Goal: Ask a question

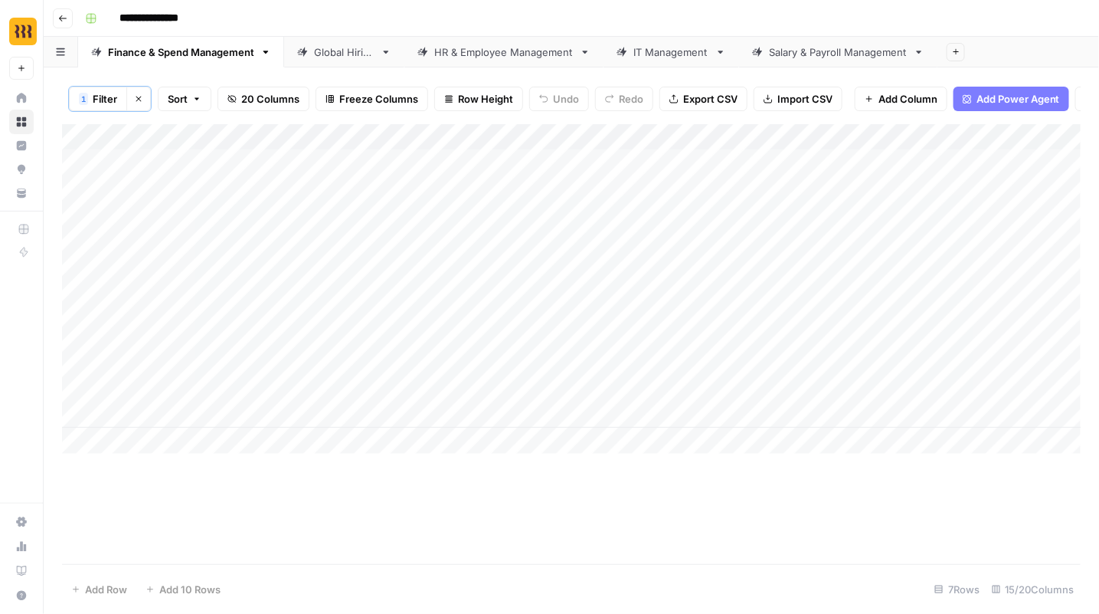
click at [529, 529] on div "Add Column" at bounding box center [571, 344] width 1019 height 440
click at [614, 139] on div "Add Column" at bounding box center [572, 288] width 1020 height 329
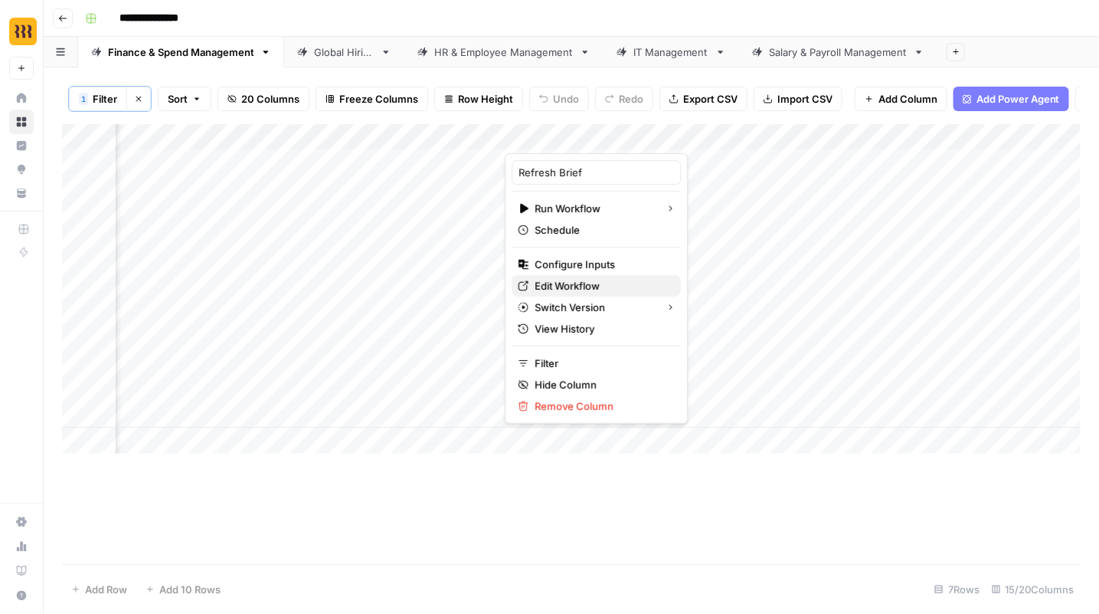
click at [582, 286] on span "Edit Workflow" at bounding box center [602, 285] width 134 height 15
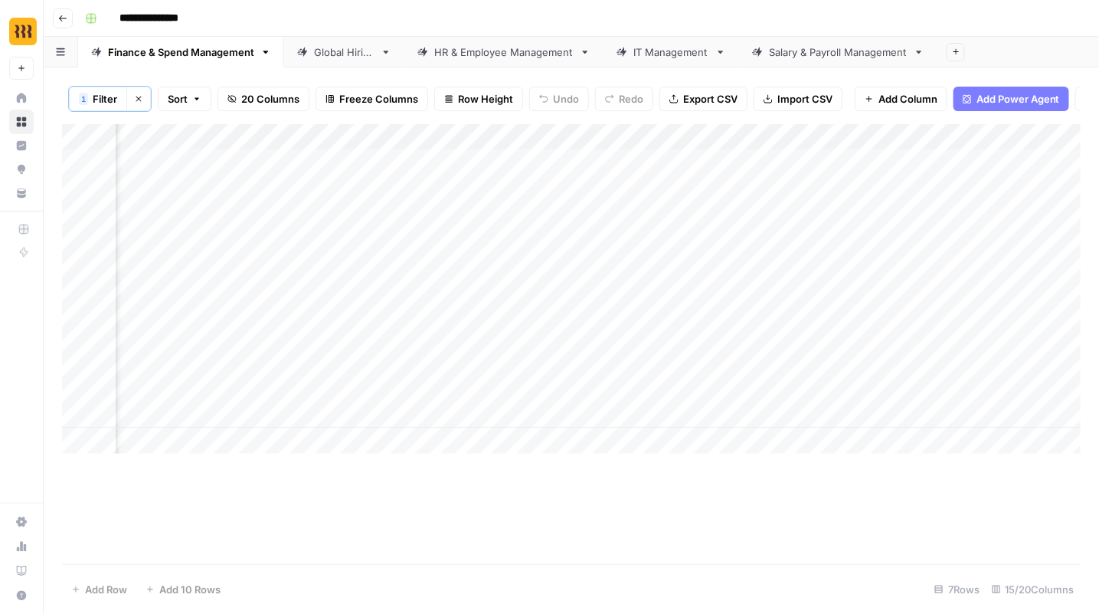
scroll to position [0, 678]
click at [775, 132] on div "Add Column" at bounding box center [572, 288] width 1020 height 329
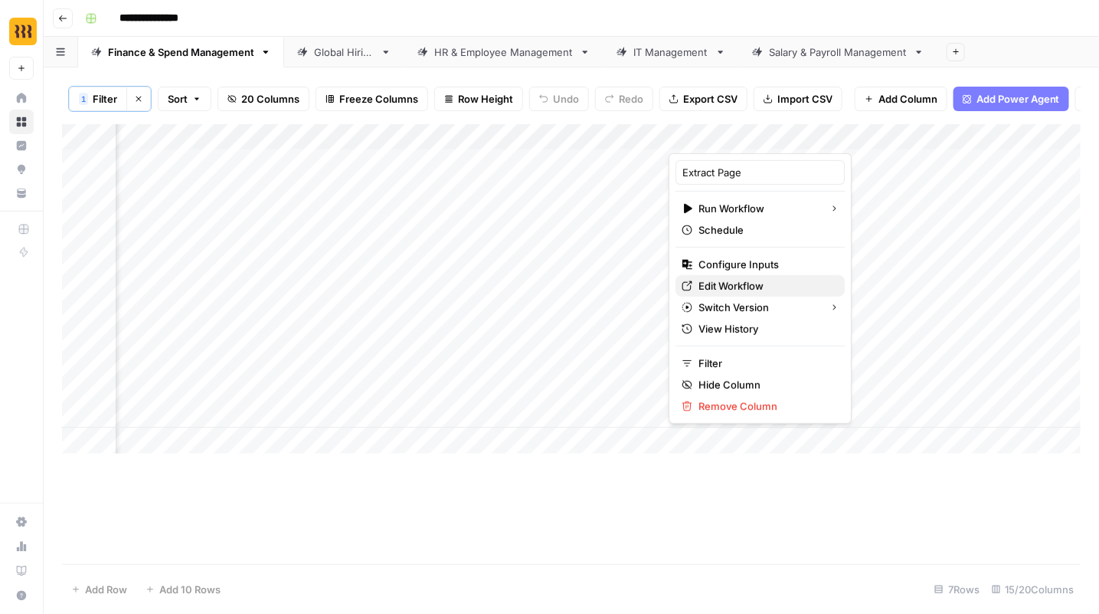
click at [718, 284] on span "Edit Workflow" at bounding box center [766, 285] width 134 height 15
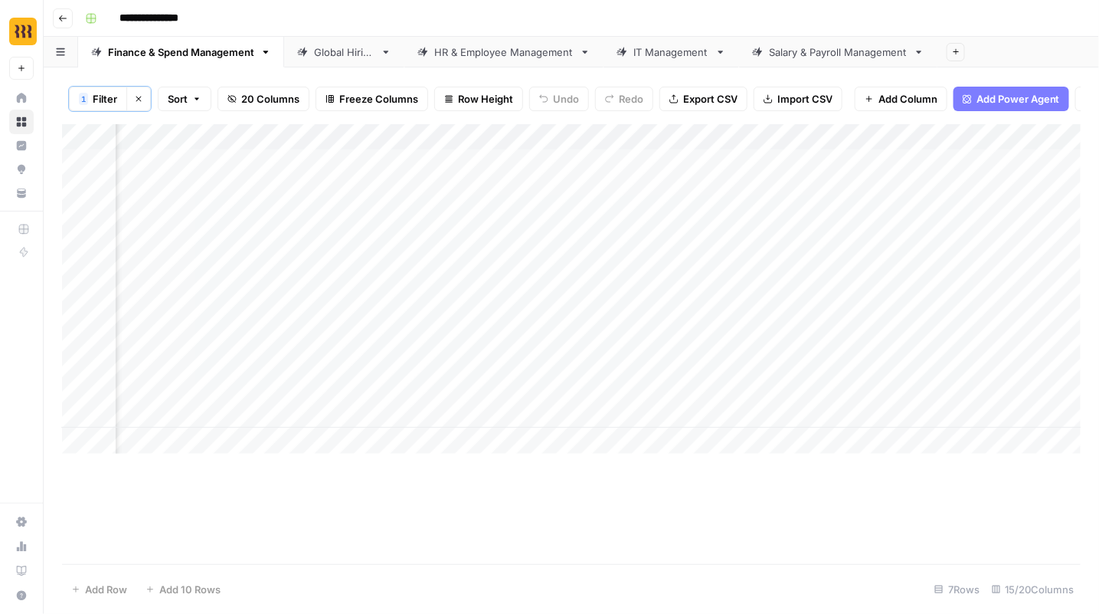
scroll to position [0, 1433]
click at [568, 133] on div "Add Column" at bounding box center [572, 288] width 1020 height 329
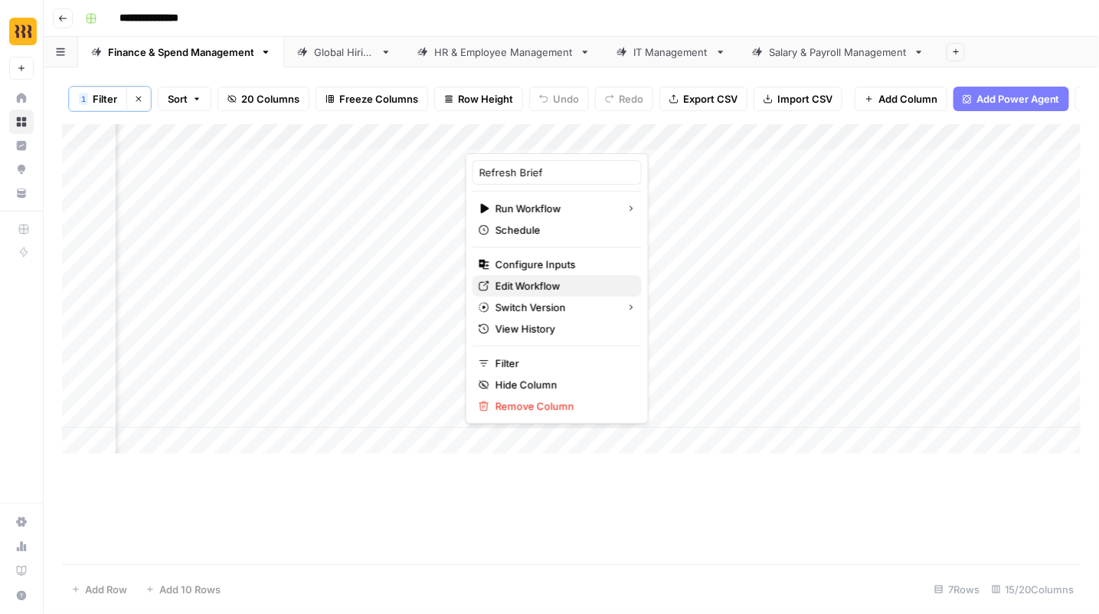
click at [538, 280] on span "Edit Workflow" at bounding box center [563, 285] width 134 height 15
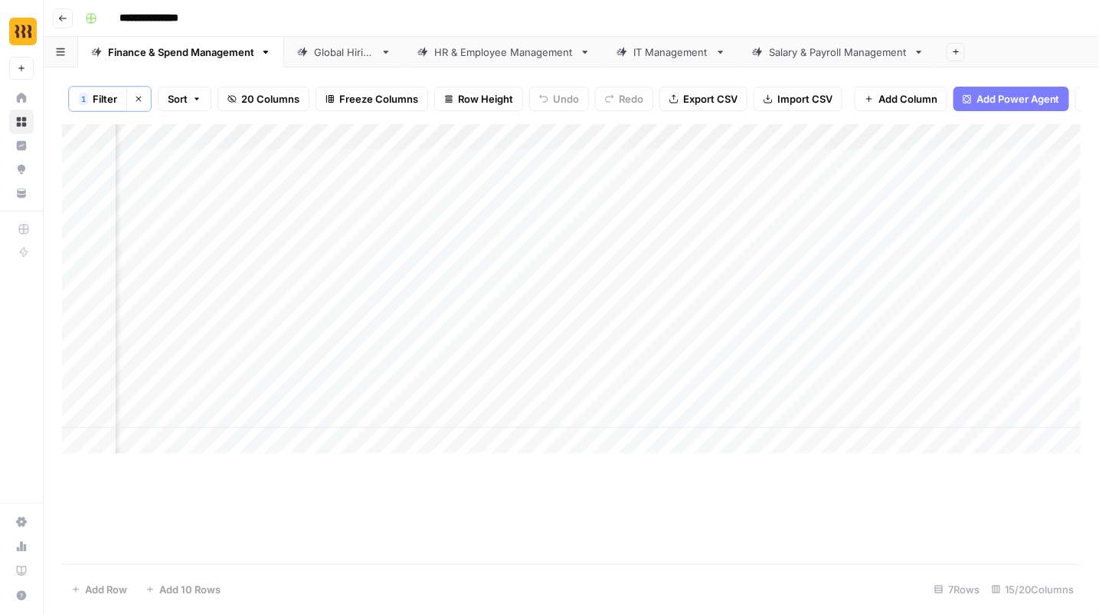
click at [339, 60] on link "Global Hiring" at bounding box center [344, 52] width 120 height 31
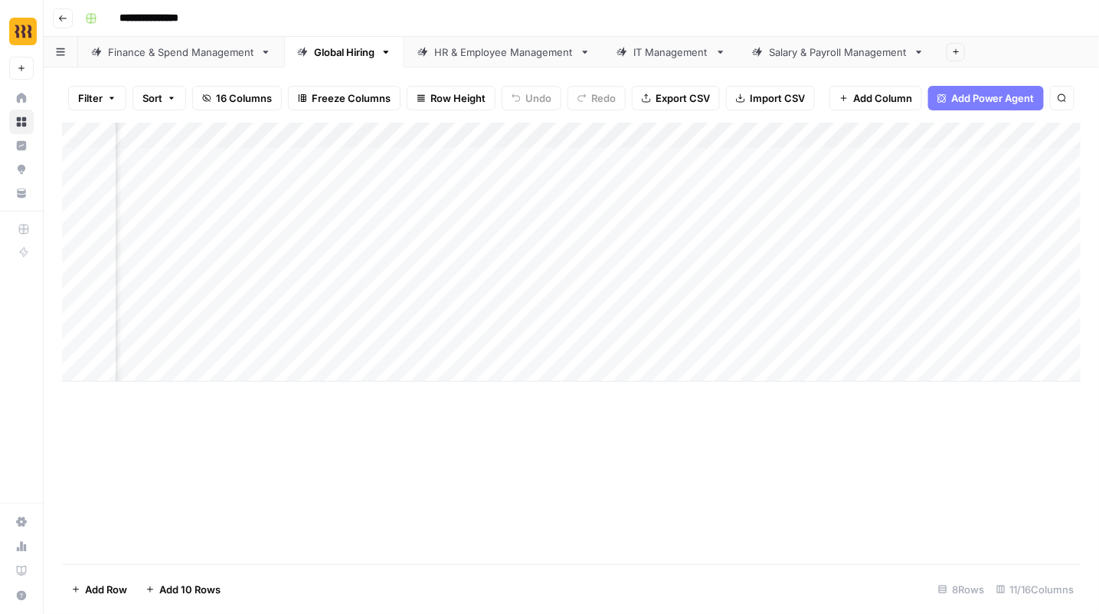
scroll to position [0, 1133]
click at [528, 56] on div "HR & Employee Management" at bounding box center [503, 51] width 139 height 15
click at [653, 58] on div "IT Management" at bounding box center [672, 51] width 76 height 15
click at [849, 51] on div "Salary & Payroll Management" at bounding box center [838, 51] width 139 height 15
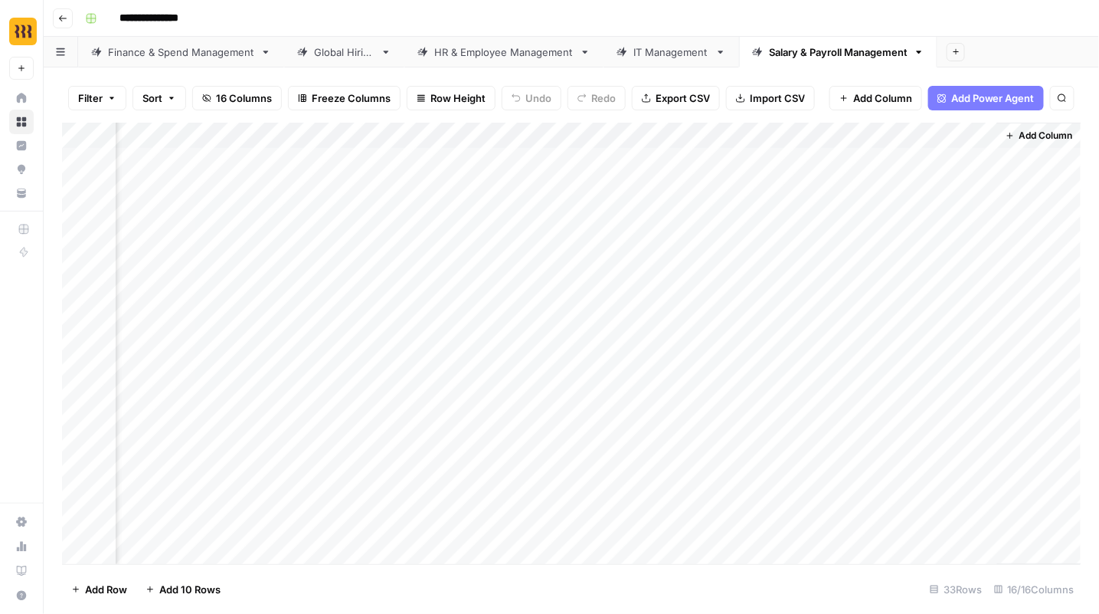
click at [963, 135] on div "Add Column" at bounding box center [572, 344] width 1020 height 442
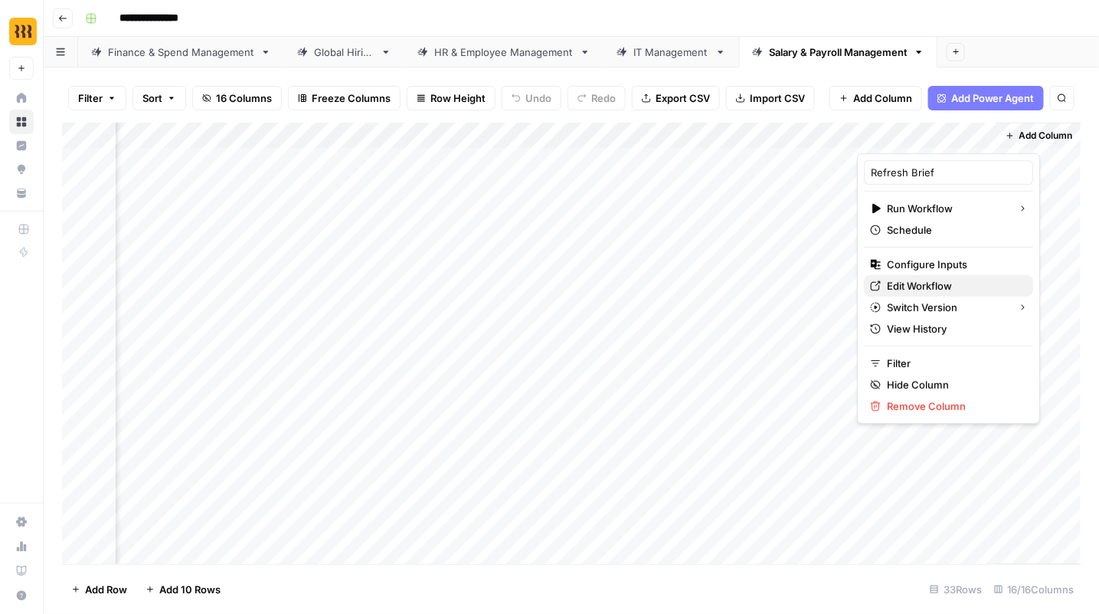
click at [945, 283] on span "Edit Workflow" at bounding box center [954, 285] width 134 height 15
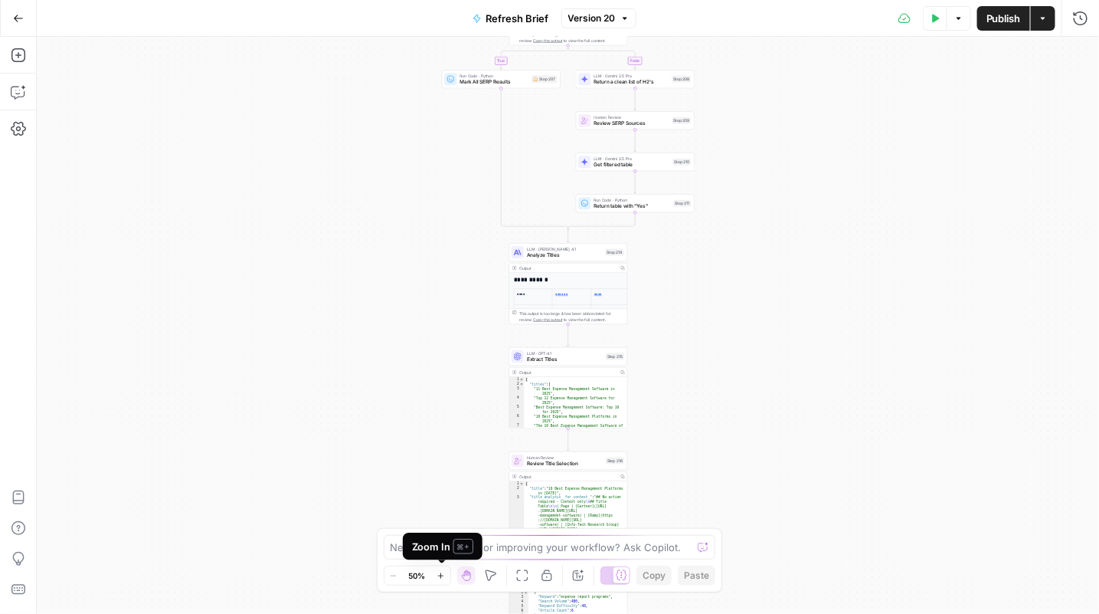
click at [440, 579] on icon "button" at bounding box center [441, 575] width 8 height 8
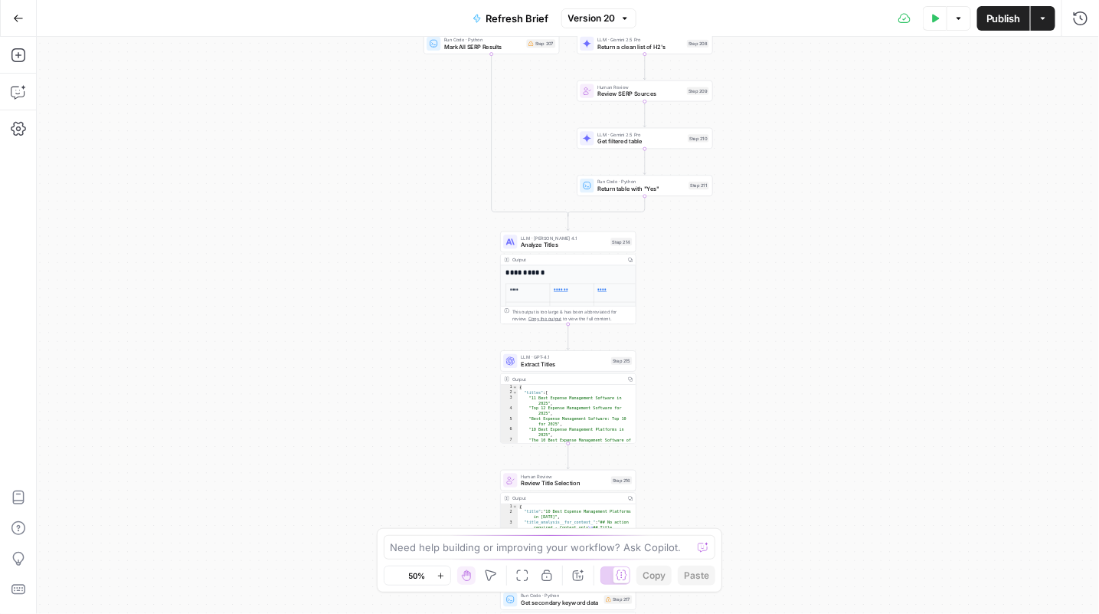
click at [440, 579] on icon "button" at bounding box center [441, 575] width 8 height 8
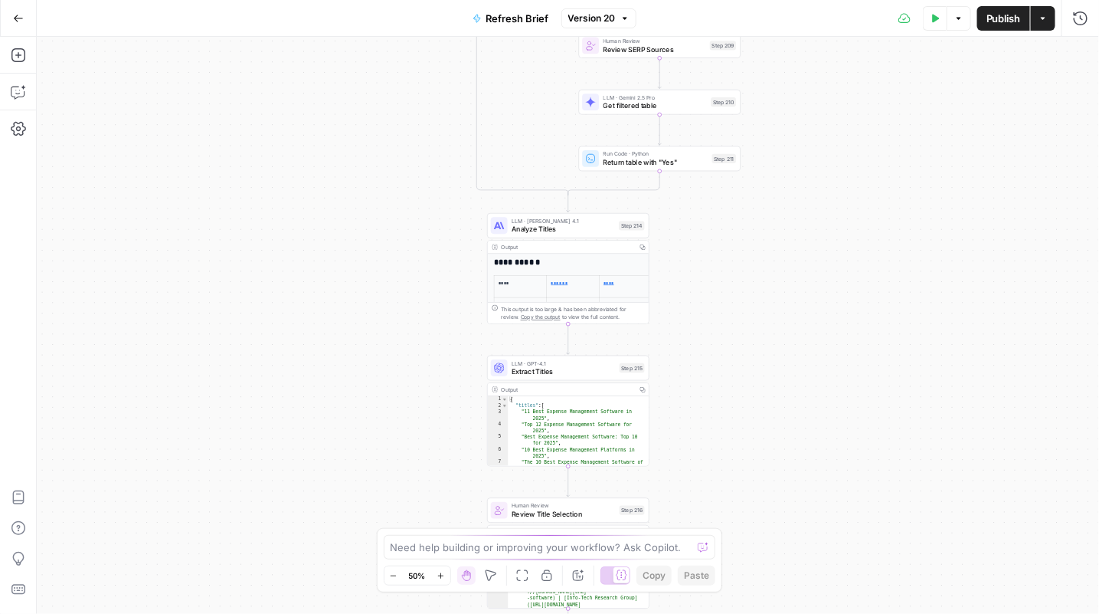
click at [440, 579] on icon "button" at bounding box center [441, 575] width 8 height 8
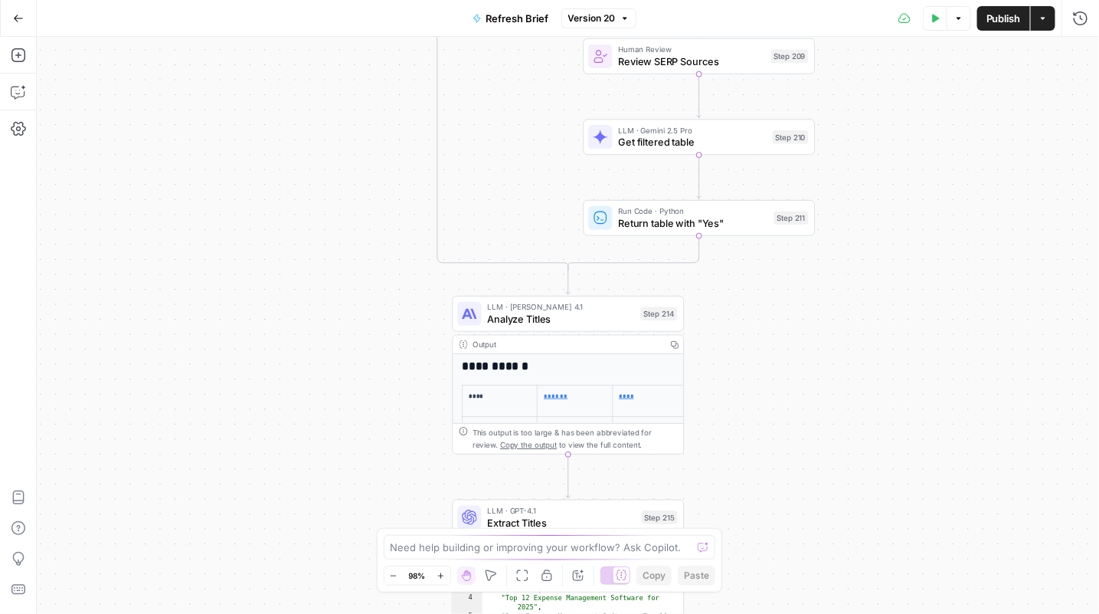
drag, startPoint x: 850, startPoint y: 156, endPoint x: 858, endPoint y: 558, distance: 403.0
click at [857, 555] on div "true false true false true false true false true false Workflow Input Settings …" at bounding box center [568, 325] width 1063 height 577
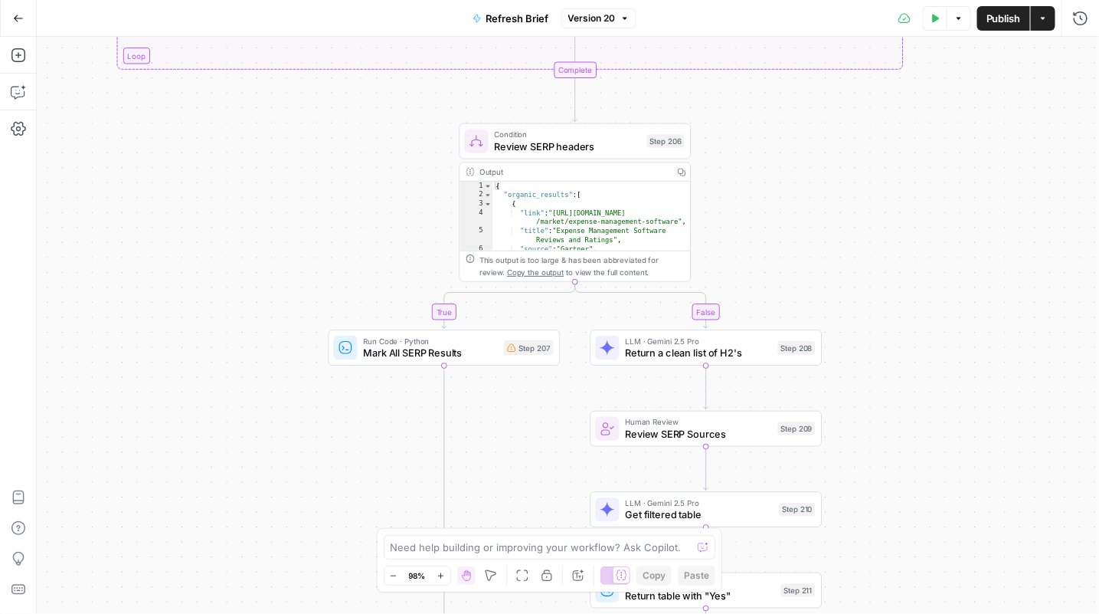
drag, startPoint x: 908, startPoint y: 123, endPoint x: 920, endPoint y: 342, distance: 218.7
click at [919, 340] on div "true false true false true false true false true false Workflow Input Settings …" at bounding box center [568, 325] width 1063 height 577
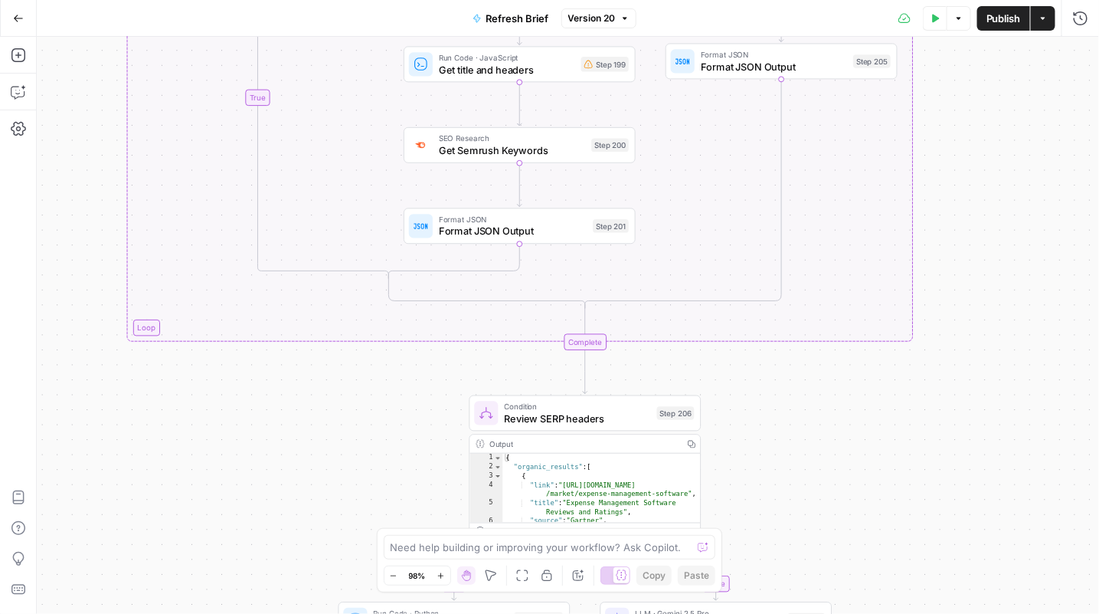
drag, startPoint x: 946, startPoint y: 234, endPoint x: 952, endPoint y: 487, distance: 252.9
click at [952, 487] on div "true false true false true false true false true false Workflow Input Settings …" at bounding box center [568, 325] width 1063 height 577
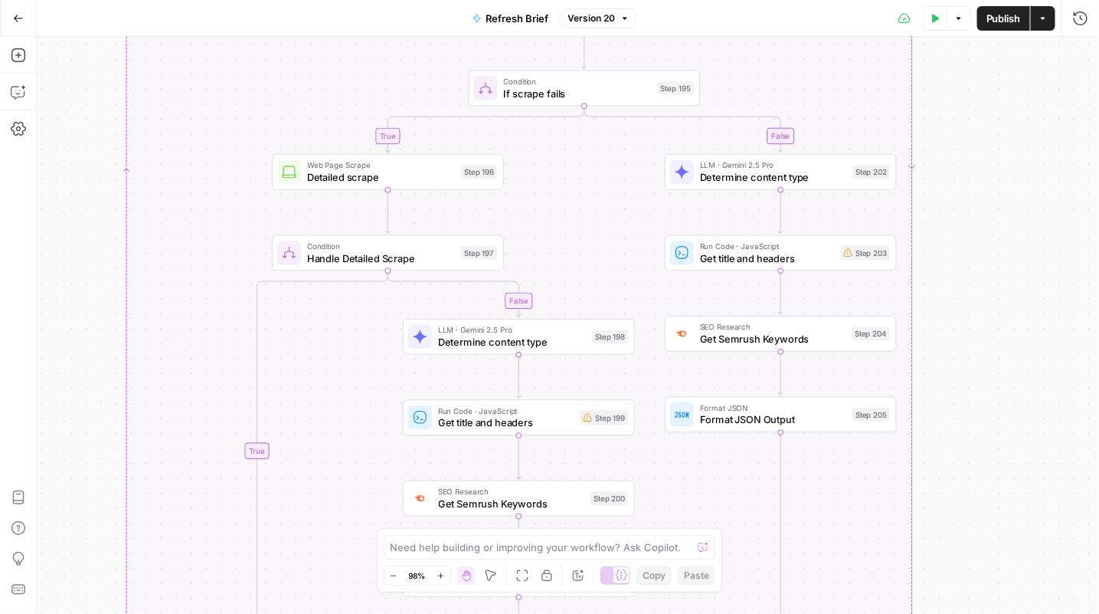
drag, startPoint x: 1004, startPoint y: 178, endPoint x: 1017, endPoint y: 463, distance: 285.2
click at [1014, 462] on div "true false true false true false true false true false Workflow Input Settings …" at bounding box center [568, 325] width 1063 height 577
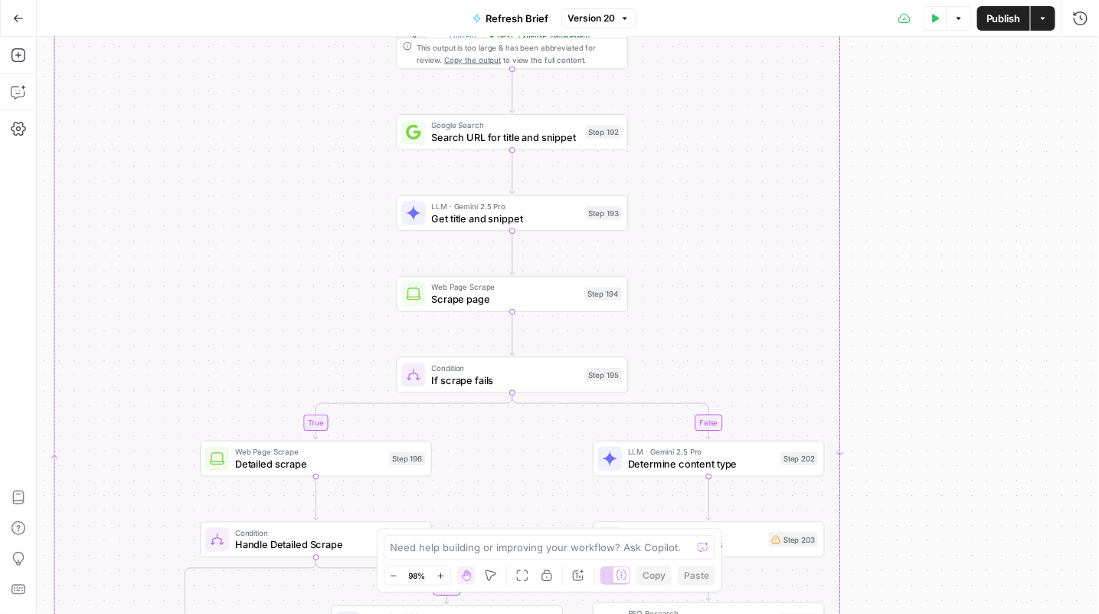
drag, startPoint x: 1017, startPoint y: 325, endPoint x: 925, endPoint y: 586, distance: 276.9
click at [925, 586] on div "true false true false true false true false true false Workflow Input Settings …" at bounding box center [568, 325] width 1063 height 577
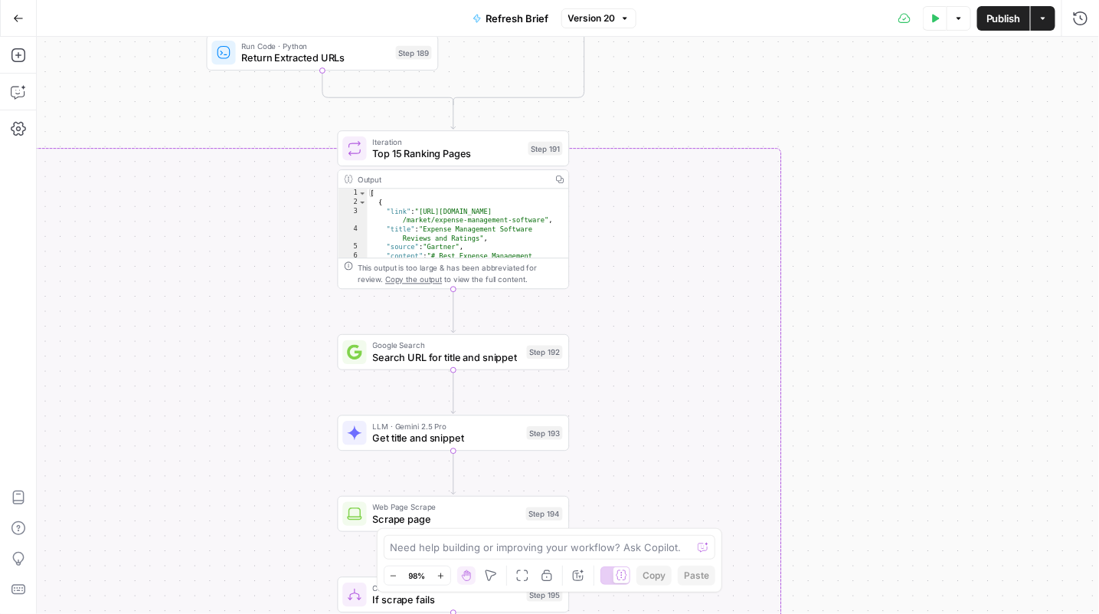
drag, startPoint x: 948, startPoint y: 329, endPoint x: 890, endPoint y: 552, distance: 230.4
click at [890, 552] on div "true false true false true false true false true false Workflow Input Settings …" at bounding box center [568, 325] width 1063 height 577
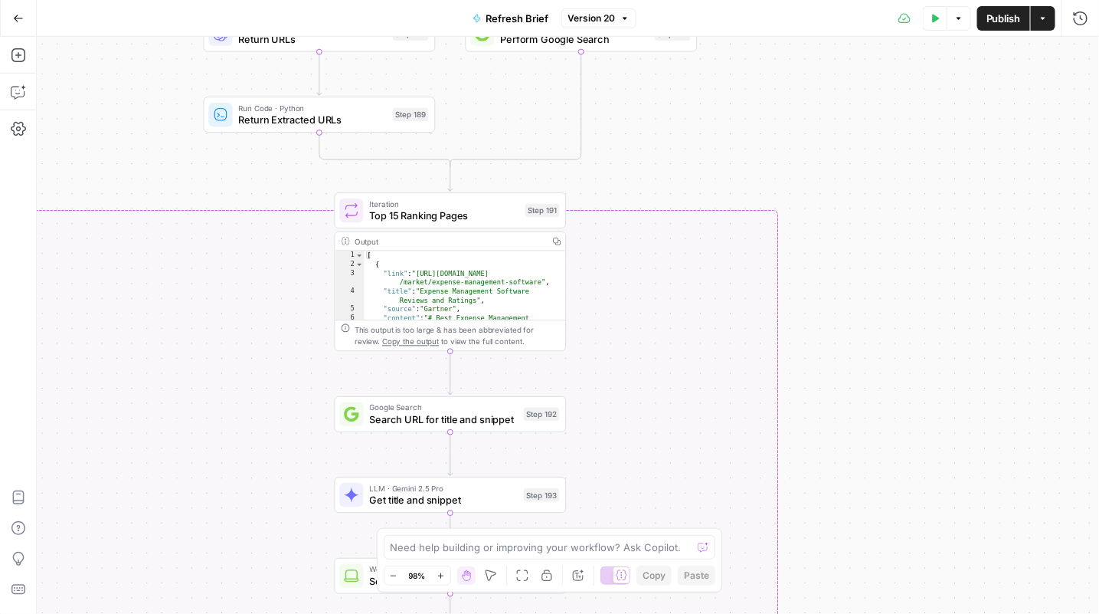
drag, startPoint x: 941, startPoint y: 287, endPoint x: 938, endPoint y: 347, distance: 60.6
click at [938, 347] on div "true false true false true false true false true false Workflow Input Settings …" at bounding box center [568, 325] width 1063 height 577
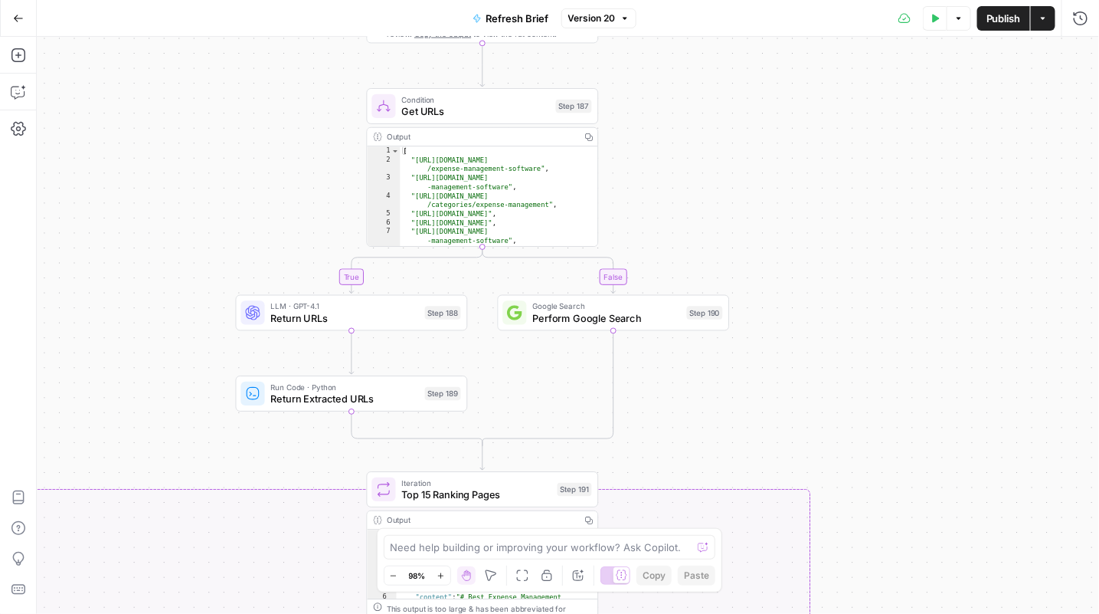
drag, startPoint x: 885, startPoint y: 214, endPoint x: 926, endPoint y: 521, distance: 310.0
click at [926, 521] on div "true false true false true false true false true false Workflow Input Settings …" at bounding box center [568, 325] width 1063 height 577
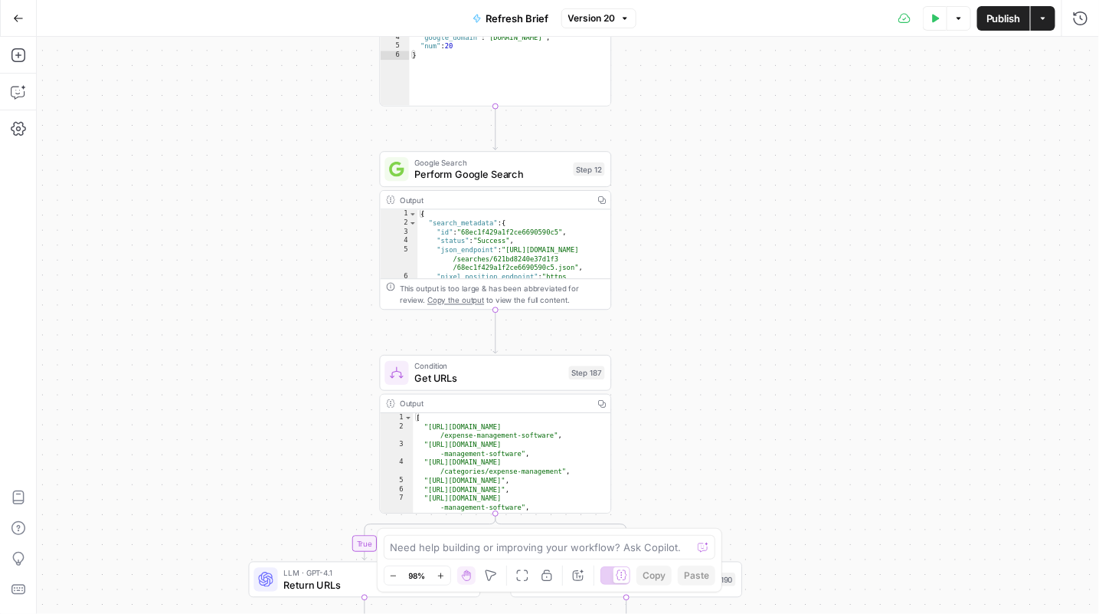
drag, startPoint x: 873, startPoint y: 250, endPoint x: 881, endPoint y: 564, distance: 314.2
click at [881, 564] on div "true false true false true false true false true false Workflow Input Settings …" at bounding box center [568, 325] width 1063 height 577
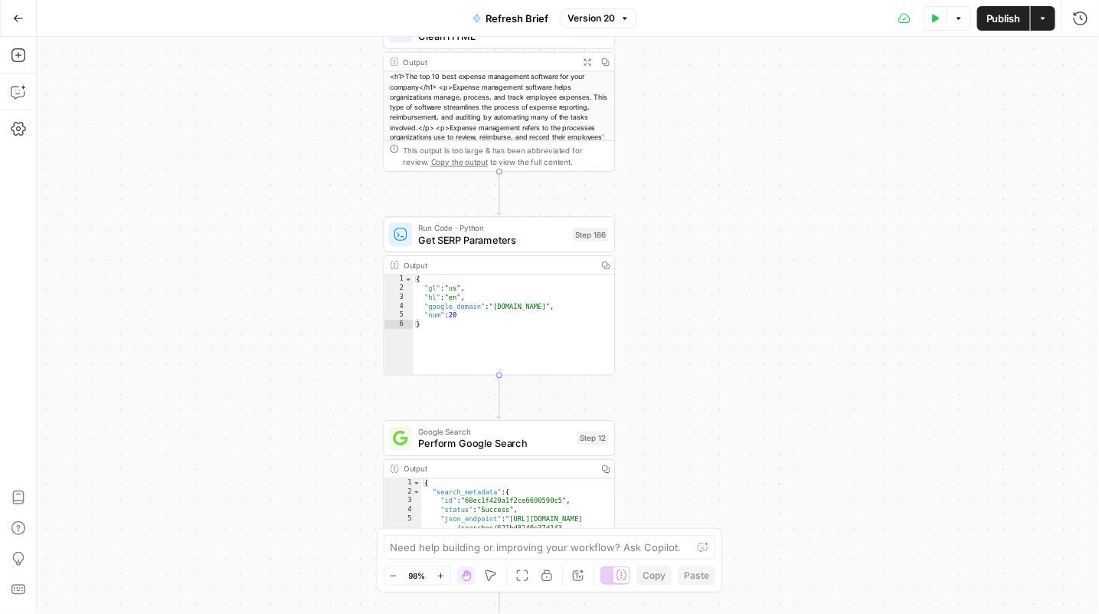
drag, startPoint x: 879, startPoint y: 365, endPoint x: 899, endPoint y: 617, distance: 252.0
click at [899, 613] on html "Rippling New Home Browse Insights Opportunities Your Data Recent Grids Content …" at bounding box center [549, 307] width 1099 height 614
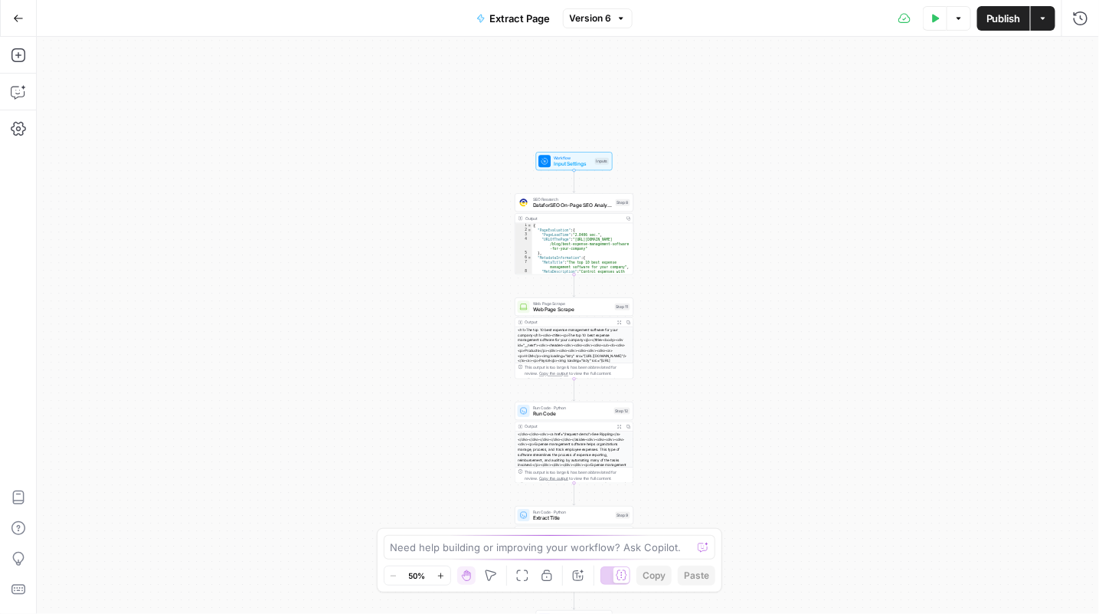
click at [447, 581] on button "Zoom In" at bounding box center [441, 575] width 18 height 18
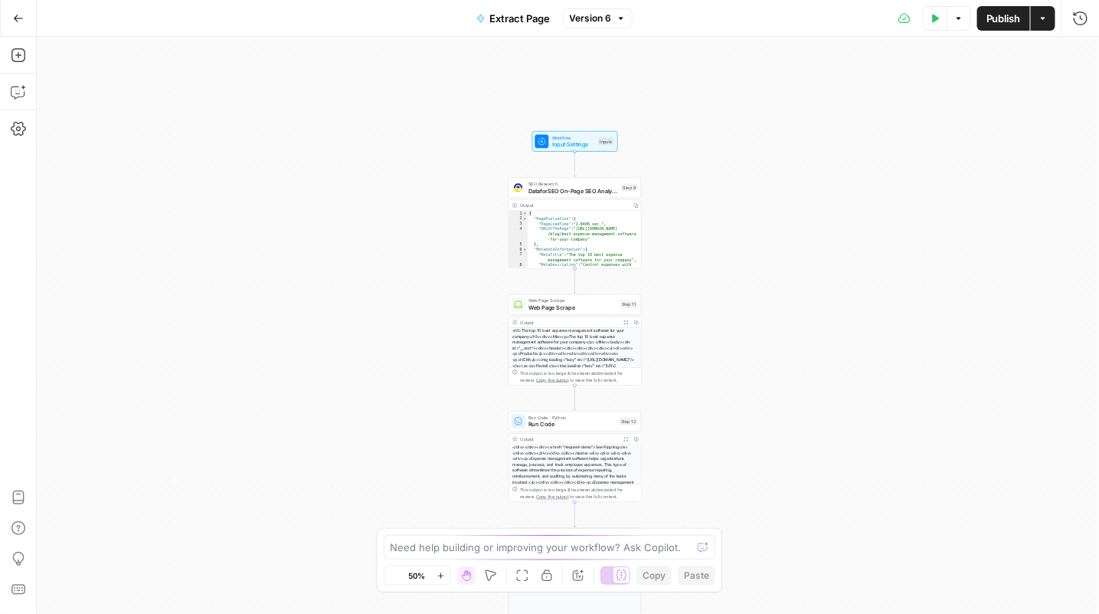
click at [447, 581] on button "Zoom In" at bounding box center [441, 575] width 18 height 18
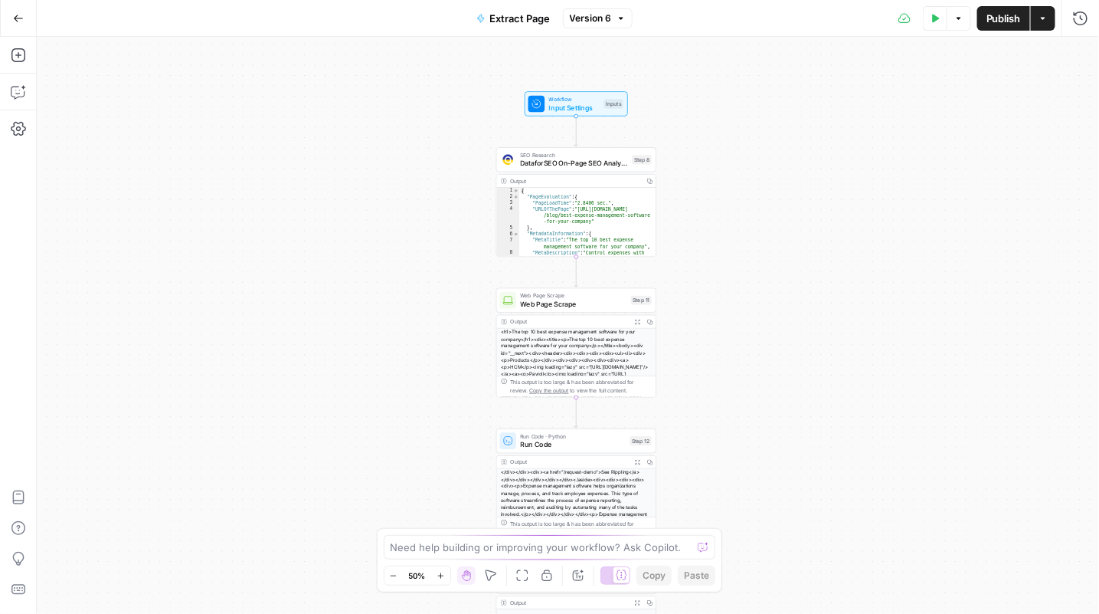
click at [447, 581] on button "Zoom In" at bounding box center [441, 575] width 18 height 18
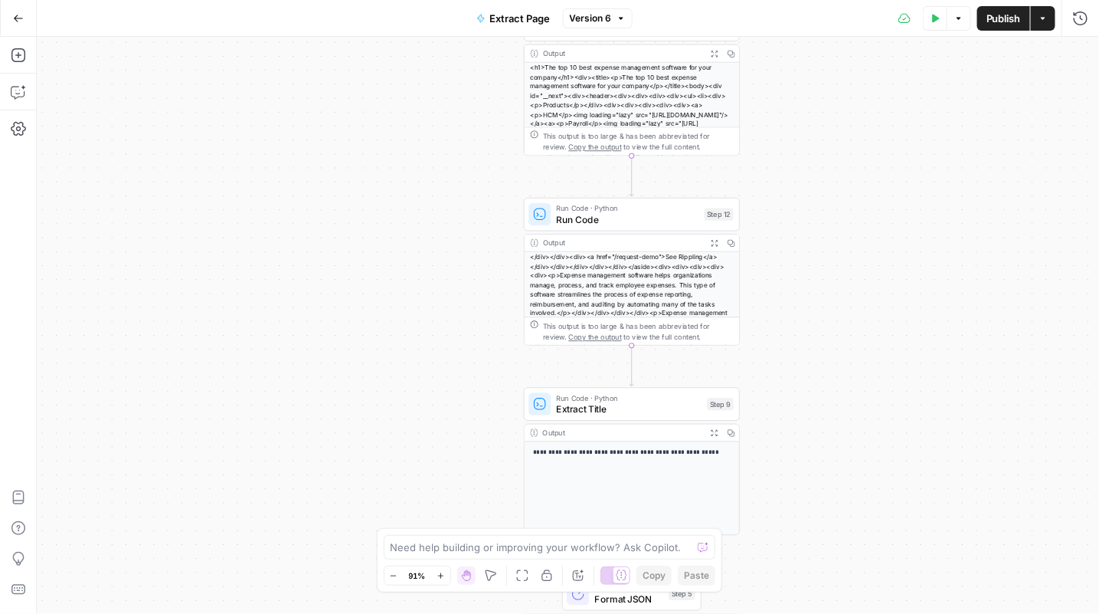
click at [439, 569] on button "Zoom In" at bounding box center [441, 575] width 18 height 18
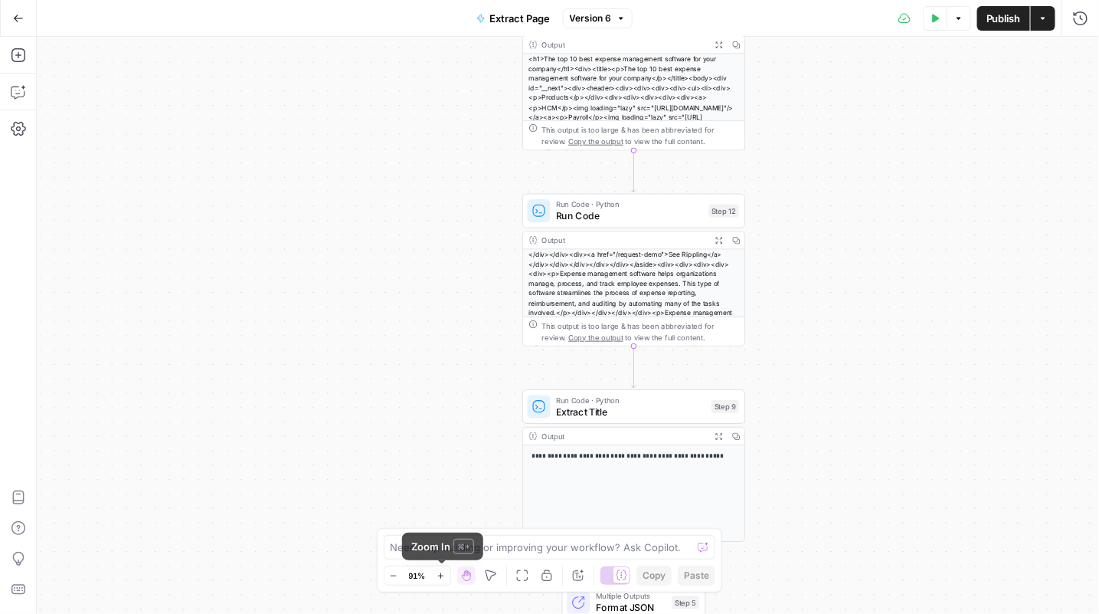
click at [439, 569] on button "Zoom In" at bounding box center [441, 575] width 18 height 18
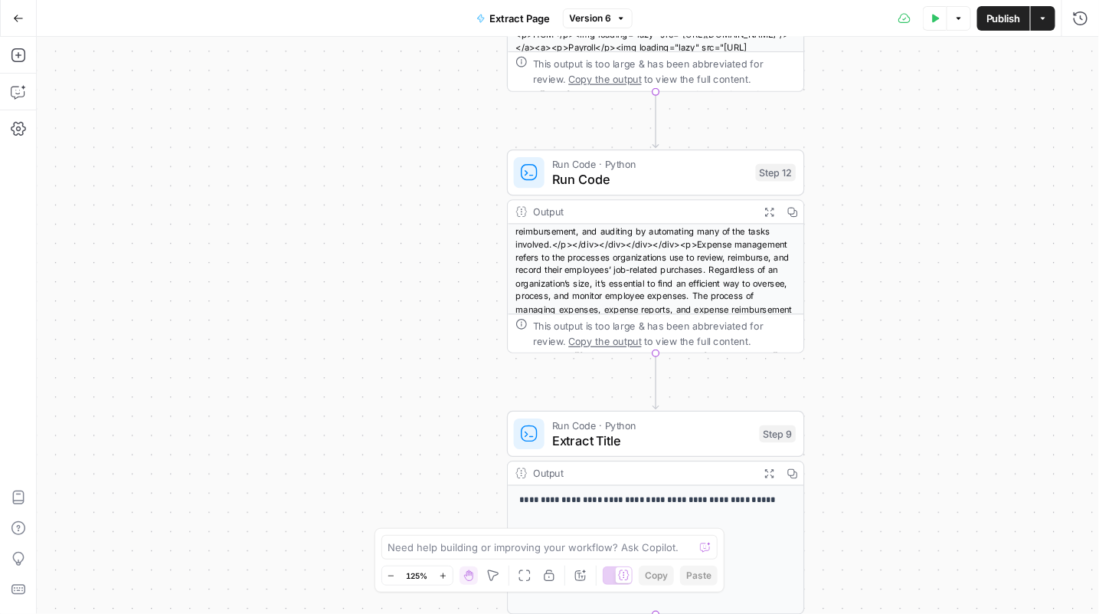
scroll to position [77, 0]
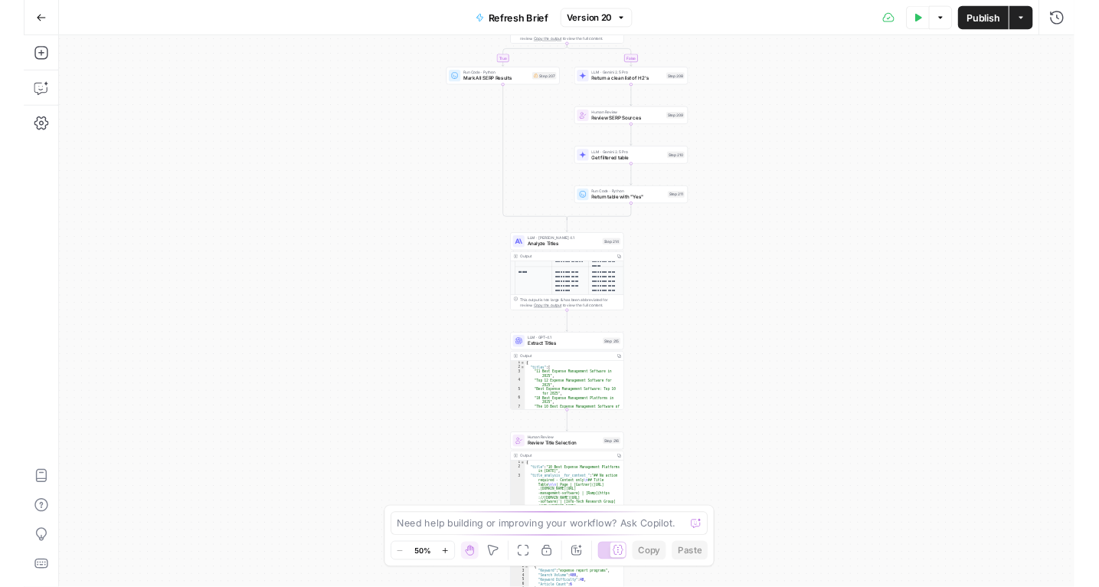
scroll to position [134, 0]
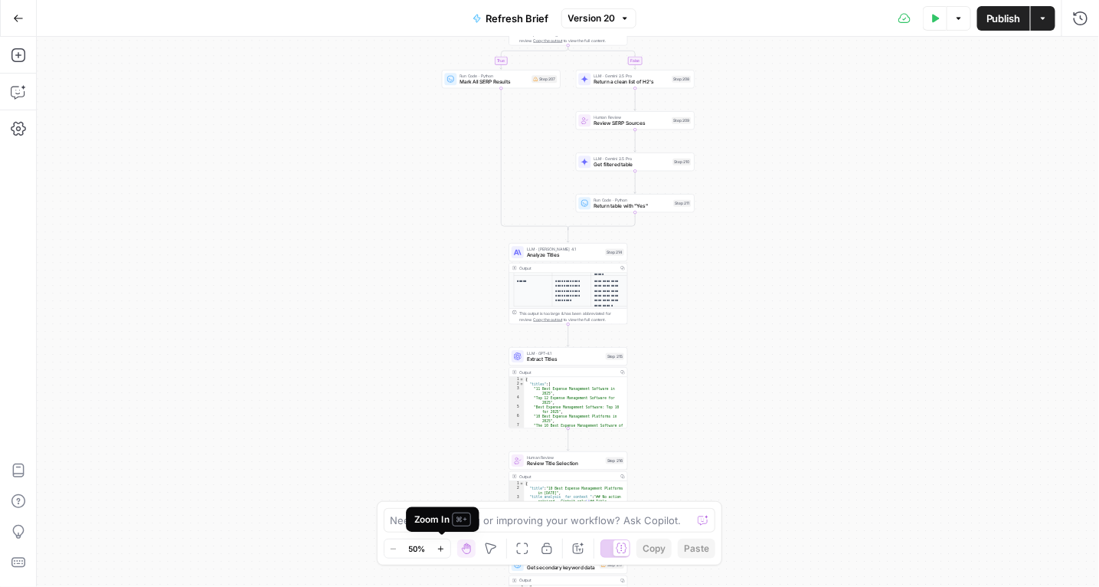
click at [443, 542] on button "Zoom In" at bounding box center [441, 548] width 18 height 18
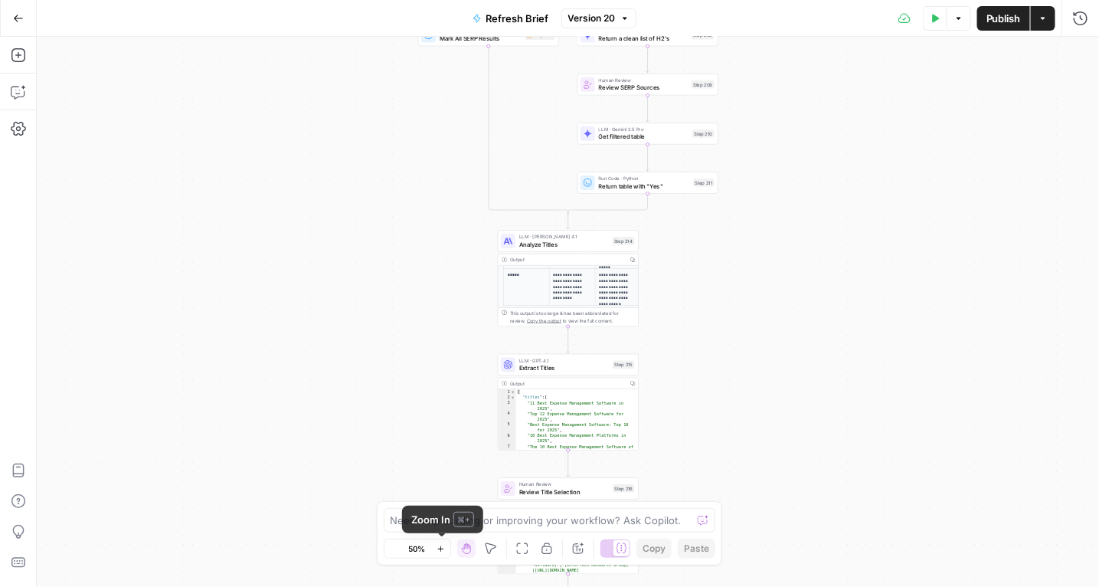
click at [443, 542] on button "Zoom In" at bounding box center [441, 548] width 18 height 18
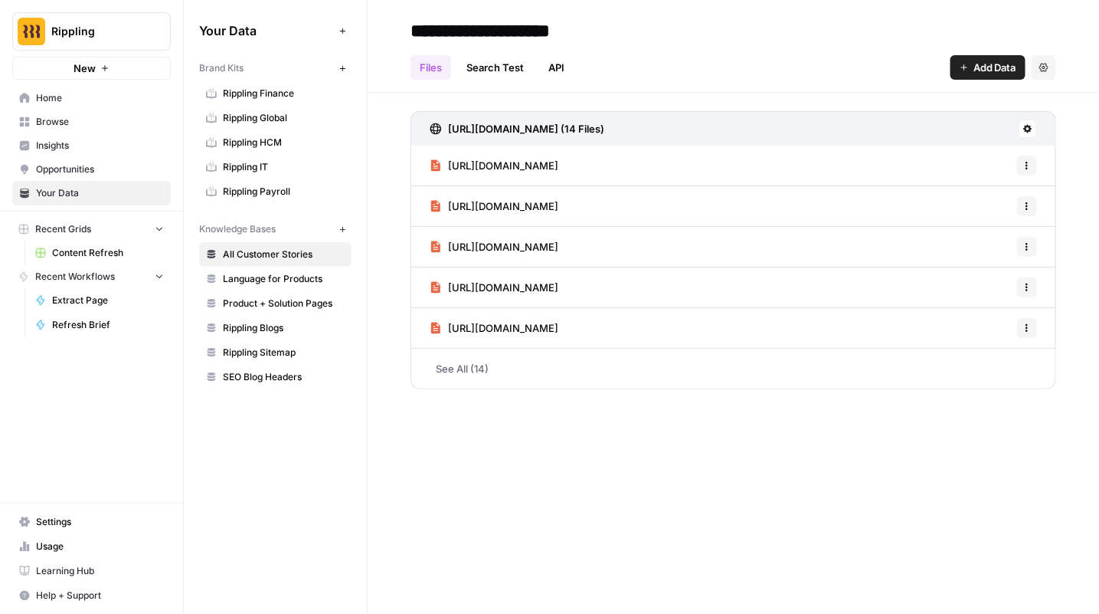
click at [486, 363] on link "See All (14)" at bounding box center [734, 369] width 646 height 40
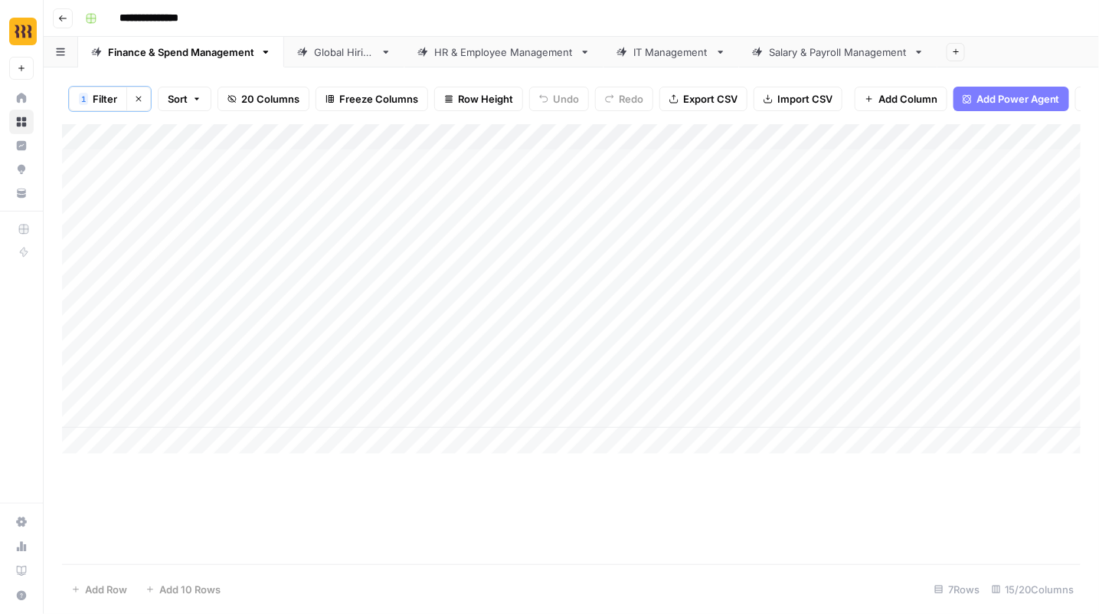
click at [337, 50] on div "Global Hiring" at bounding box center [344, 51] width 61 height 15
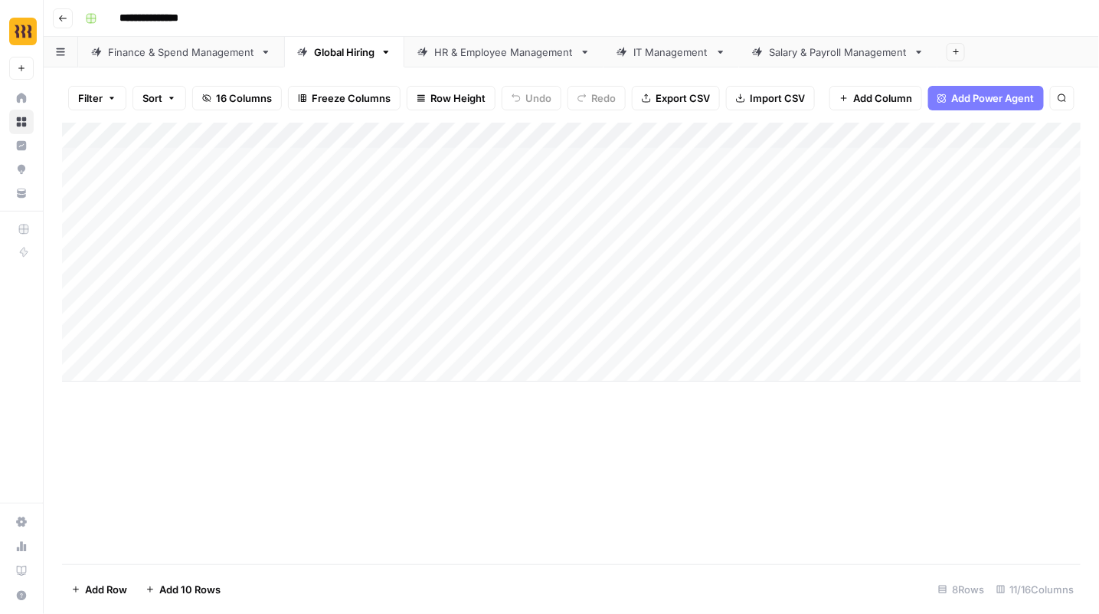
click at [201, 54] on div "Finance & Spend Management" at bounding box center [181, 51] width 146 height 15
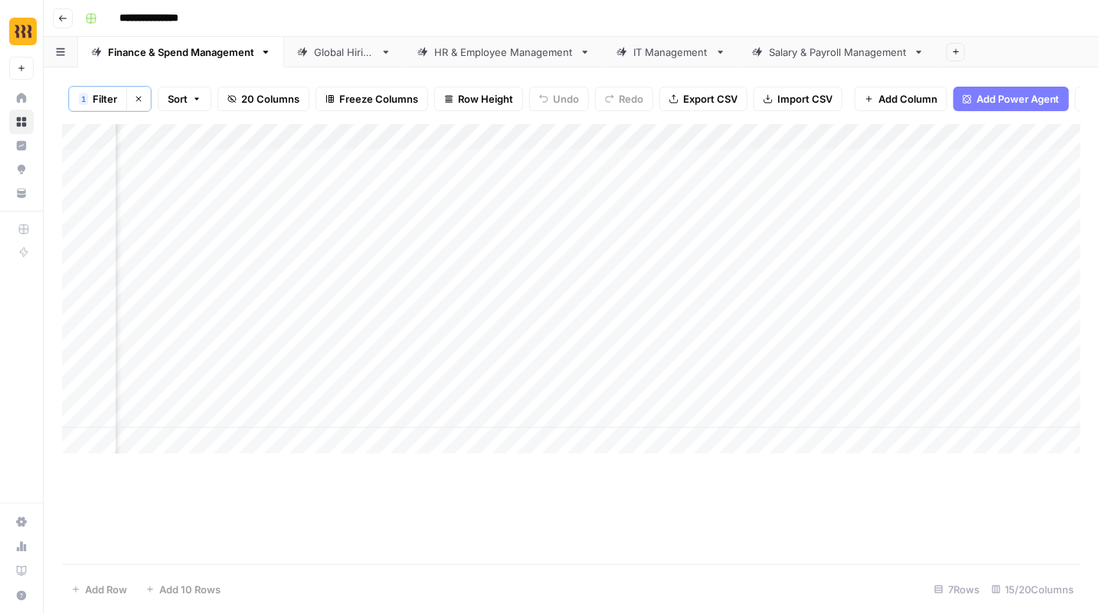
scroll to position [0, 1084]
click at [370, 131] on div "Add Column" at bounding box center [572, 288] width 1020 height 329
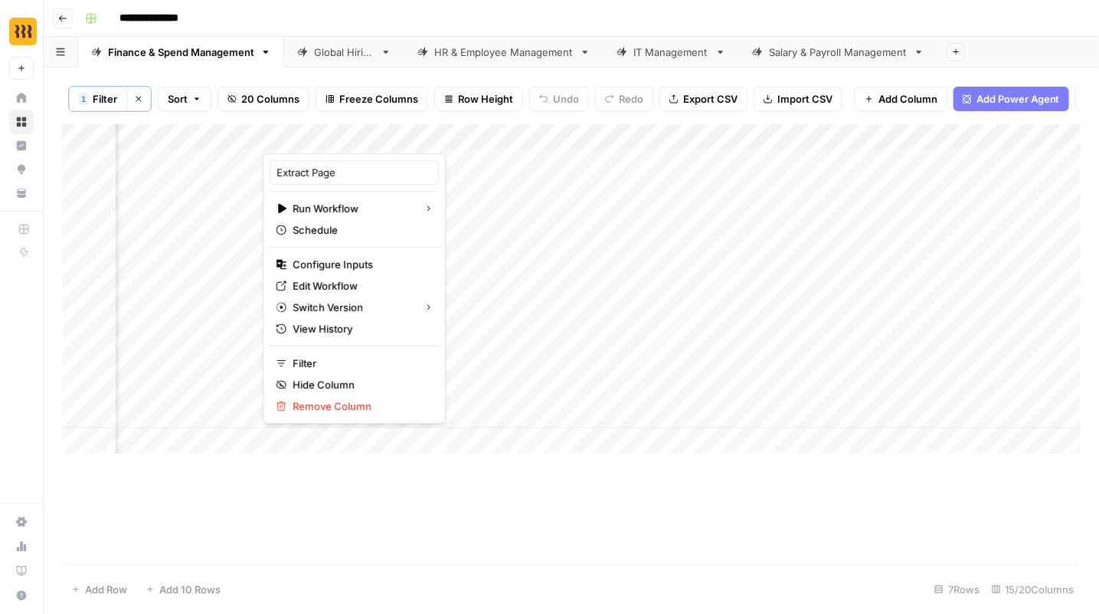
click at [494, 513] on div "Add Column" at bounding box center [571, 344] width 1019 height 440
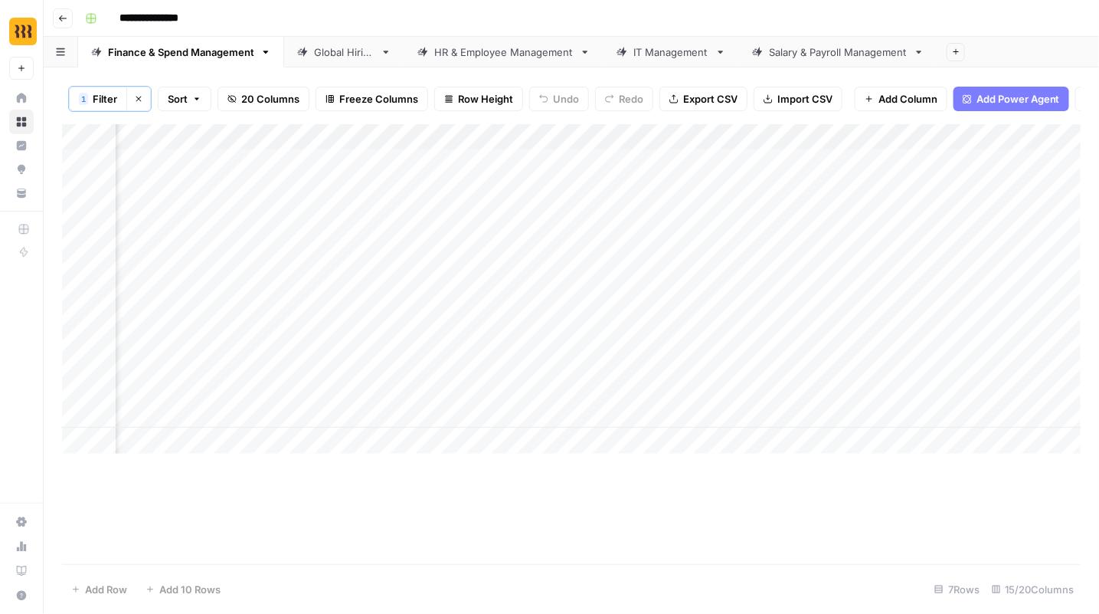
click at [349, 54] on div "Global Hiring" at bounding box center [344, 51] width 61 height 15
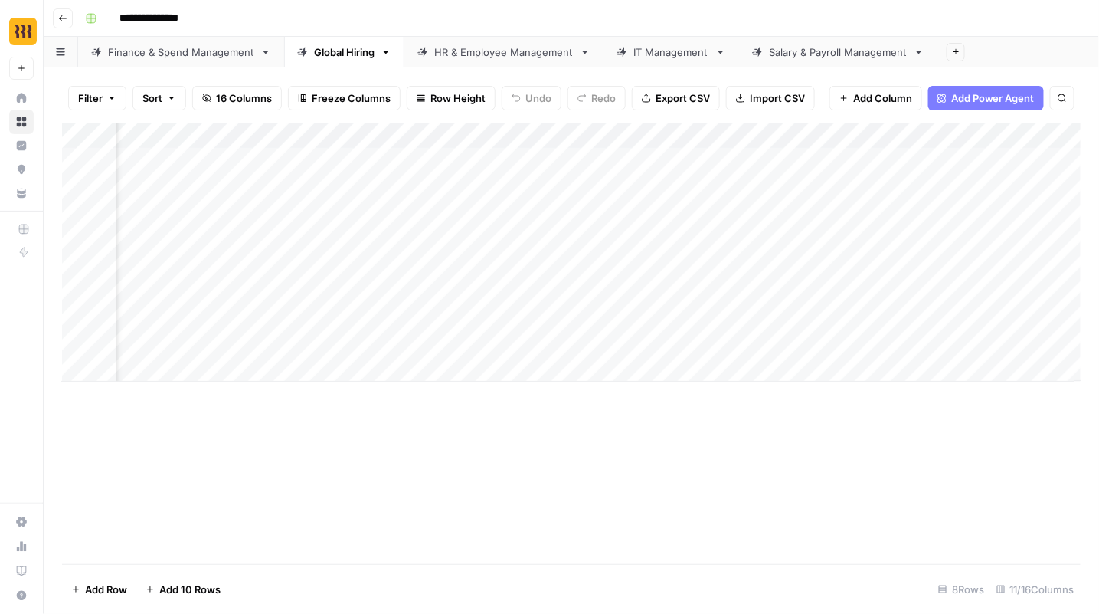
scroll to position [0, 1133]
click at [475, 51] on div "HR & Employee Management" at bounding box center [503, 51] width 139 height 15
click at [679, 48] on div "IT Management" at bounding box center [672, 51] width 76 height 15
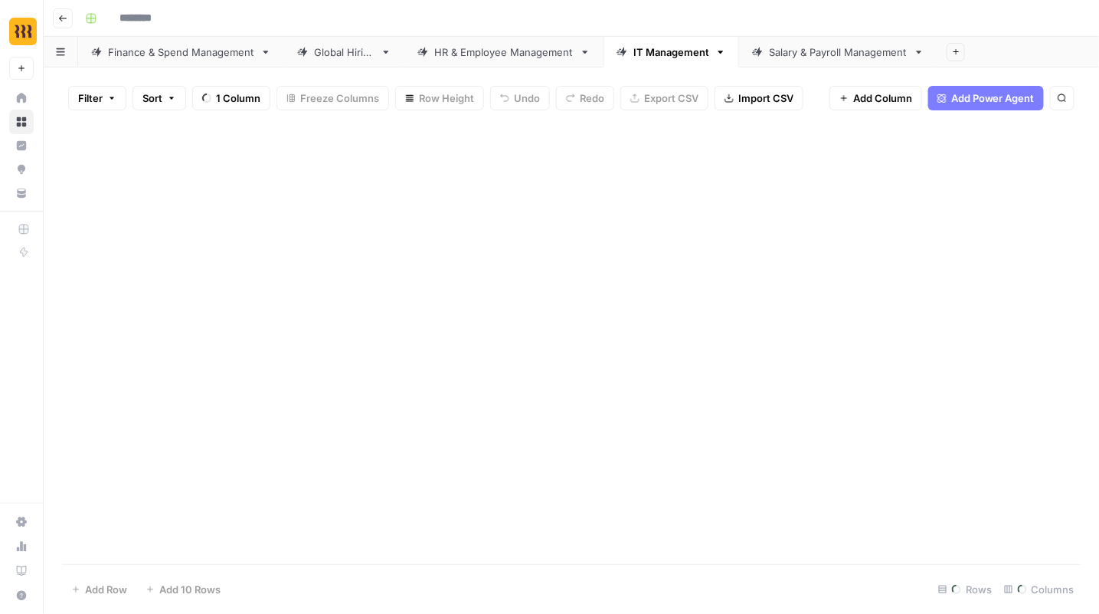
type input "**********"
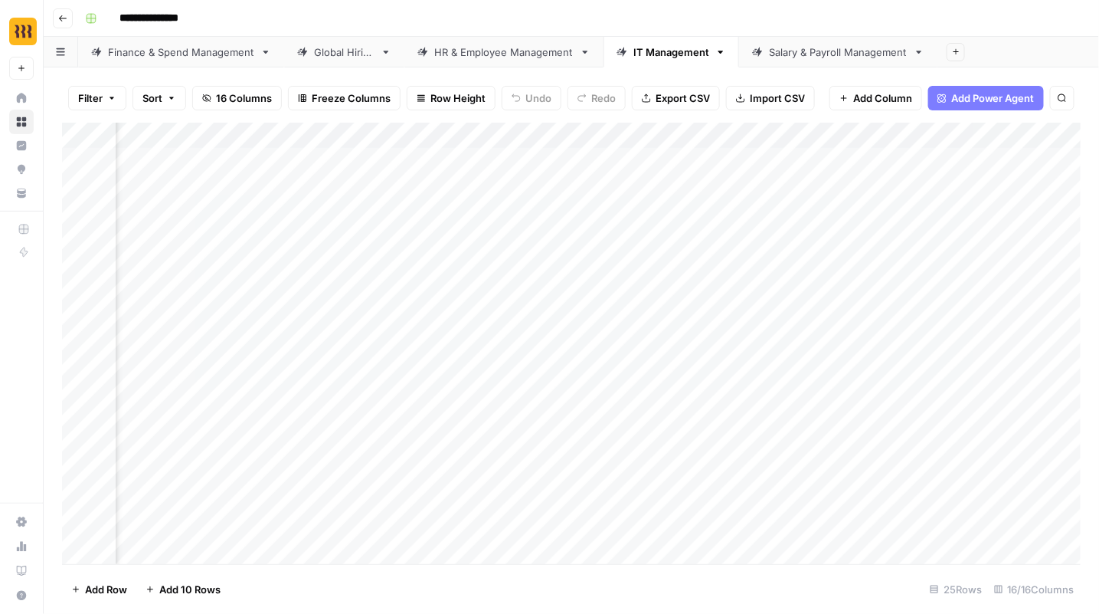
scroll to position [0, 2236]
click at [807, 48] on div "Salary & Payroll Management" at bounding box center [838, 51] width 139 height 15
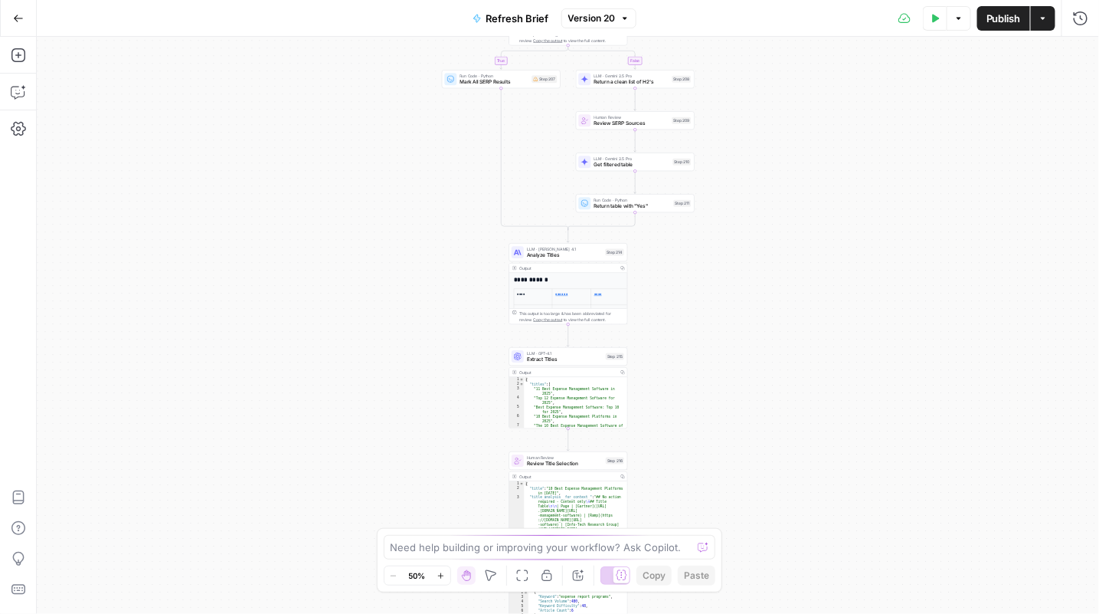
click at [447, 578] on button "Zoom In" at bounding box center [441, 575] width 18 height 18
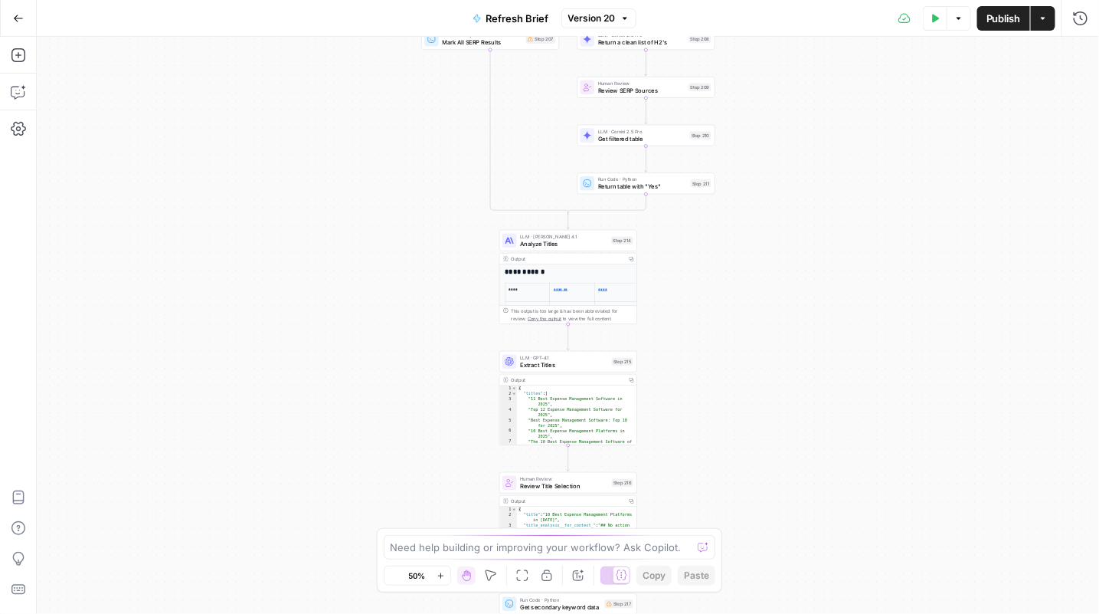
click at [447, 578] on button "Zoom In" at bounding box center [441, 575] width 18 height 18
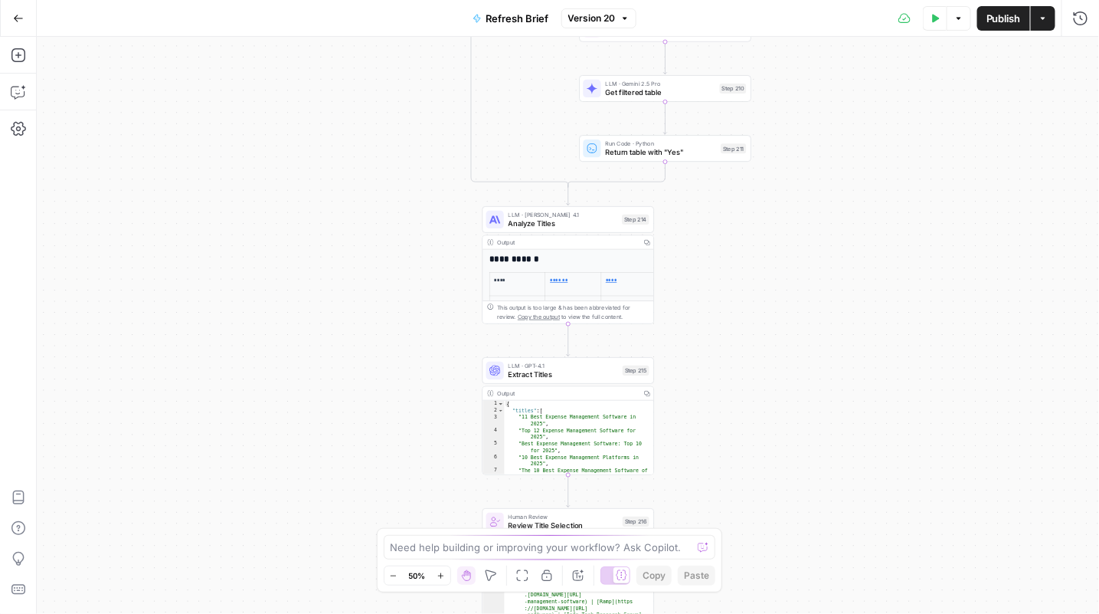
click at [447, 578] on button "Zoom In" at bounding box center [441, 575] width 18 height 18
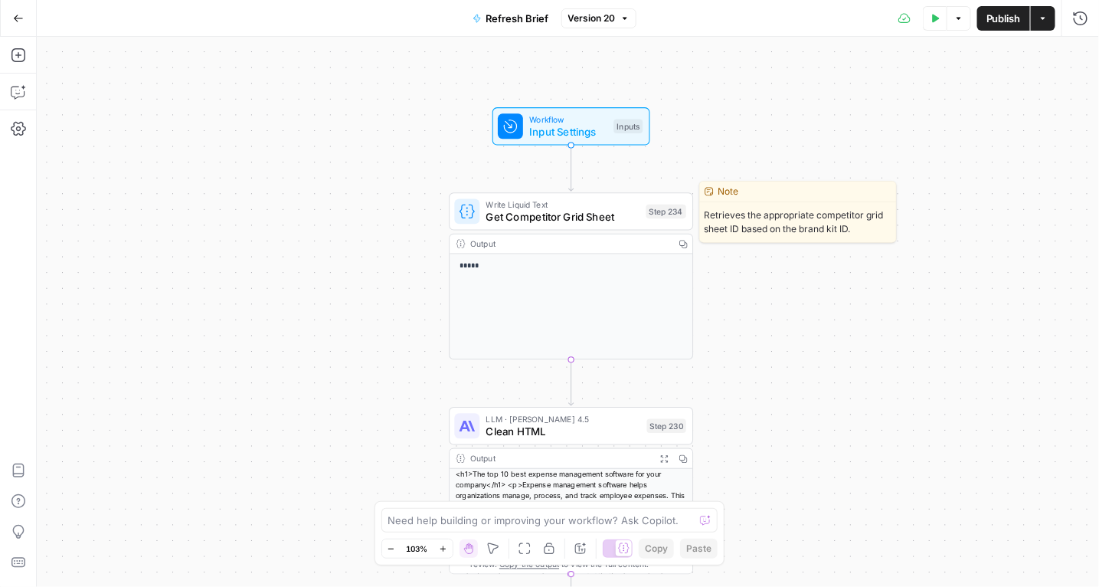
click at [625, 212] on span "Get Competitor Grid Sheet" at bounding box center [563, 217] width 154 height 16
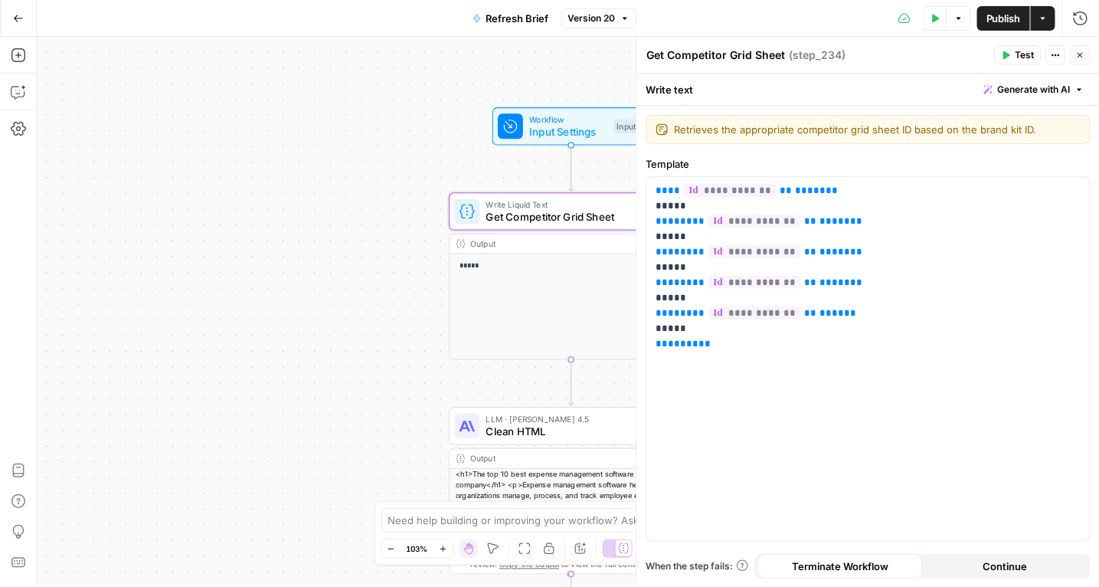
click at [1089, 59] on button "Close" at bounding box center [1081, 55] width 20 height 20
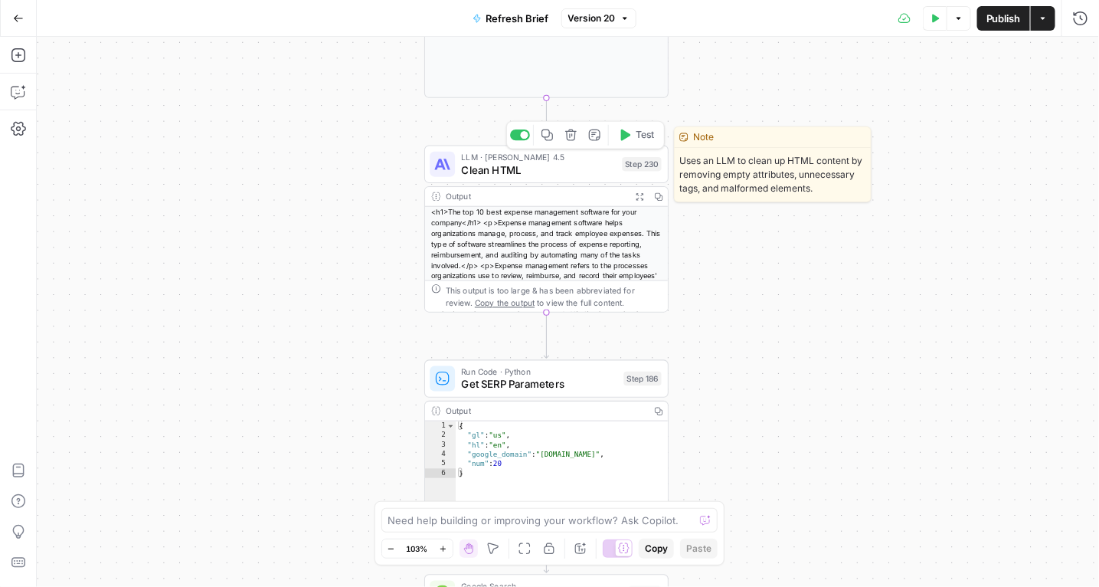
click at [581, 164] on span "Clean HTML" at bounding box center [539, 170] width 155 height 16
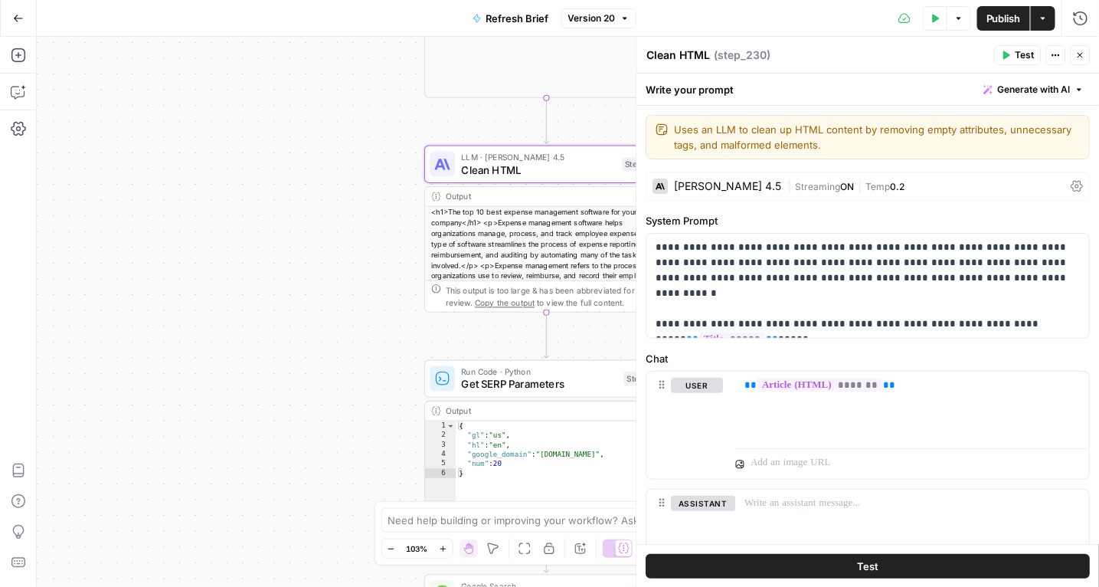
click at [630, 25] on button "Version 20" at bounding box center [599, 18] width 75 height 20
click at [621, 18] on icon "button" at bounding box center [625, 18] width 9 height 9
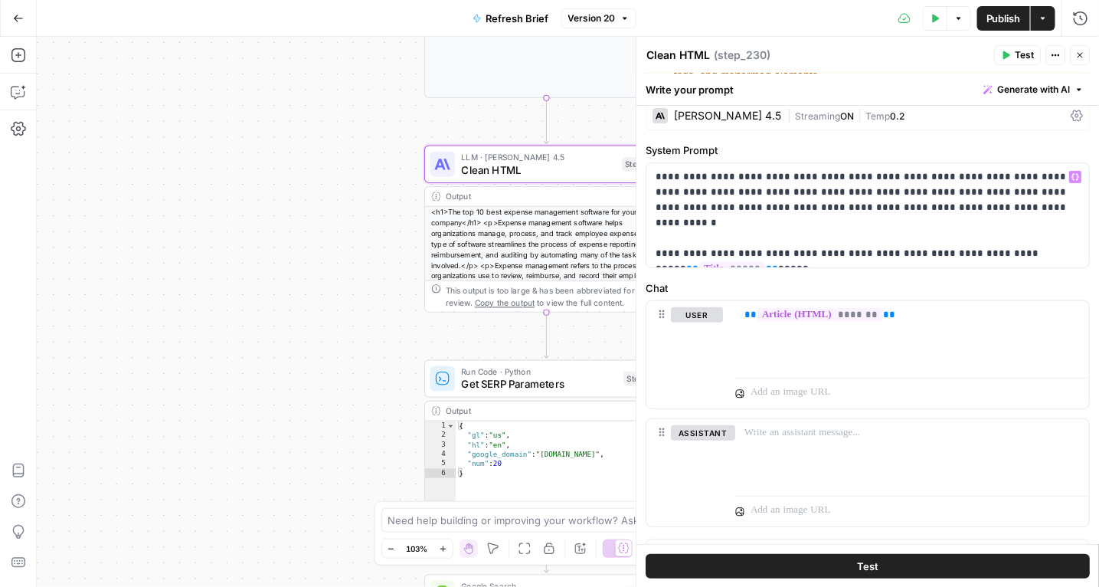
scroll to position [74, 0]
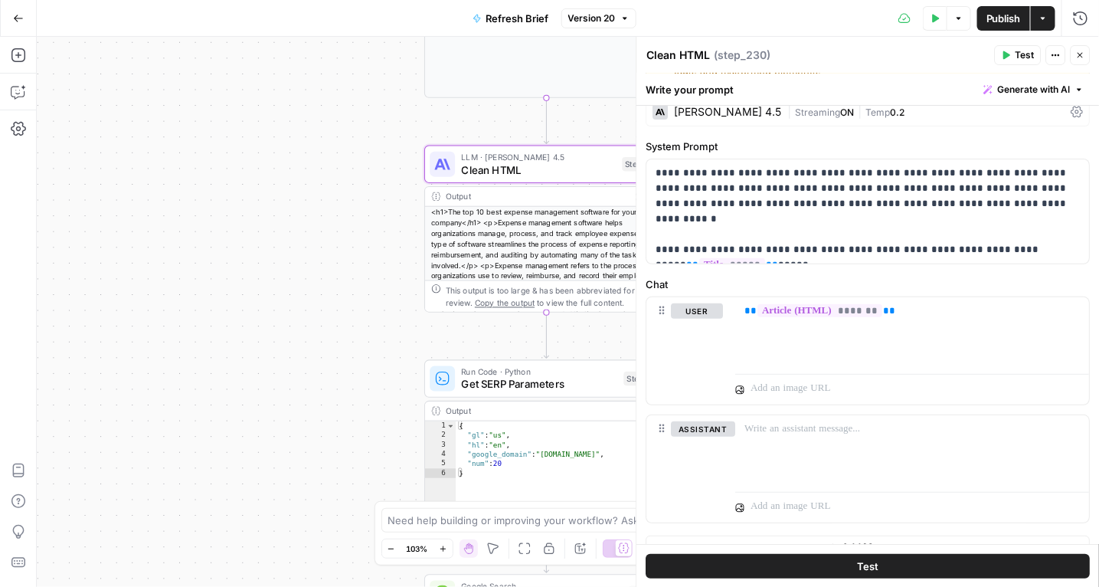
click at [1088, 57] on button "Close" at bounding box center [1081, 55] width 20 height 20
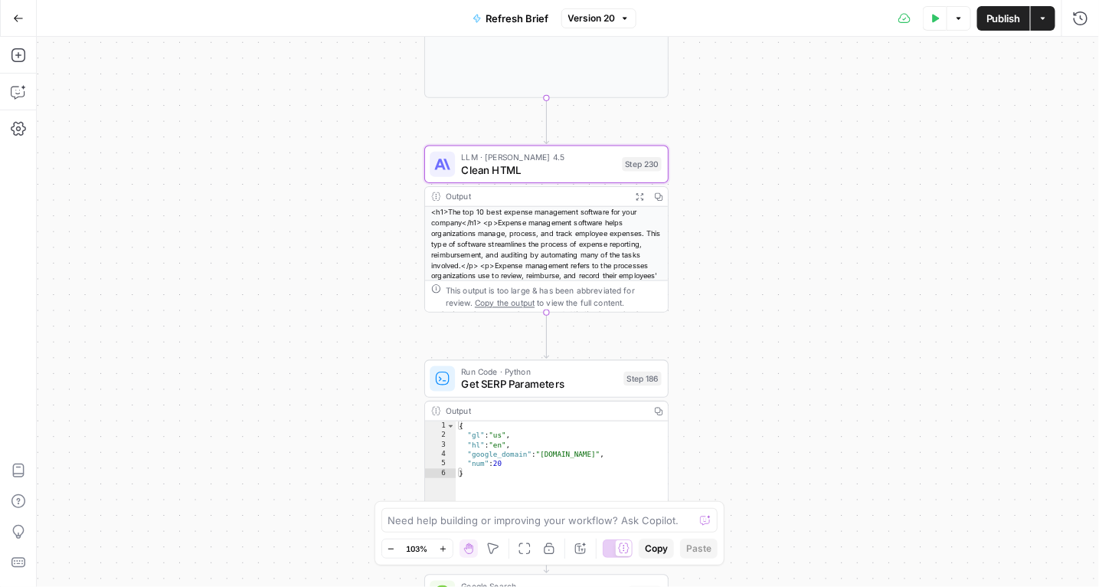
click at [450, 555] on button "Zoom In" at bounding box center [443, 548] width 18 height 18
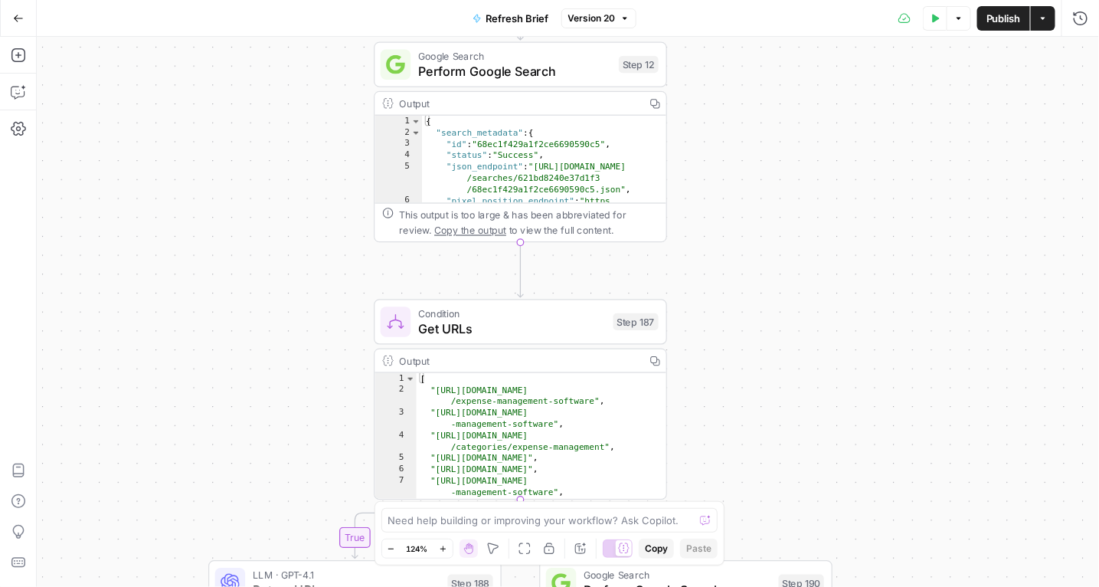
click at [570, 62] on span "Perform Google Search" at bounding box center [514, 70] width 193 height 19
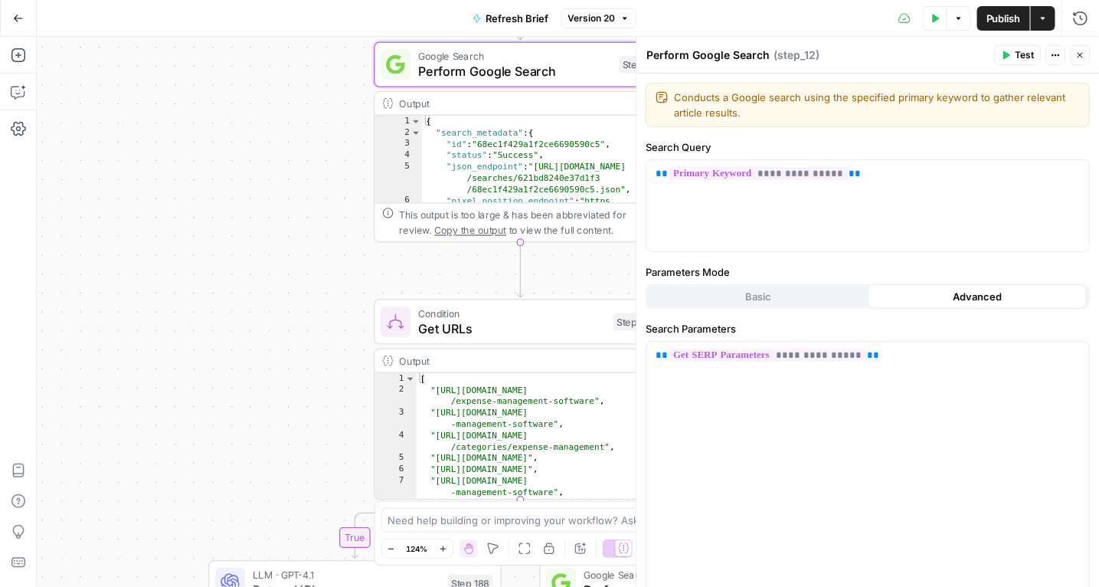
click at [1087, 46] on button "Close" at bounding box center [1081, 55] width 20 height 20
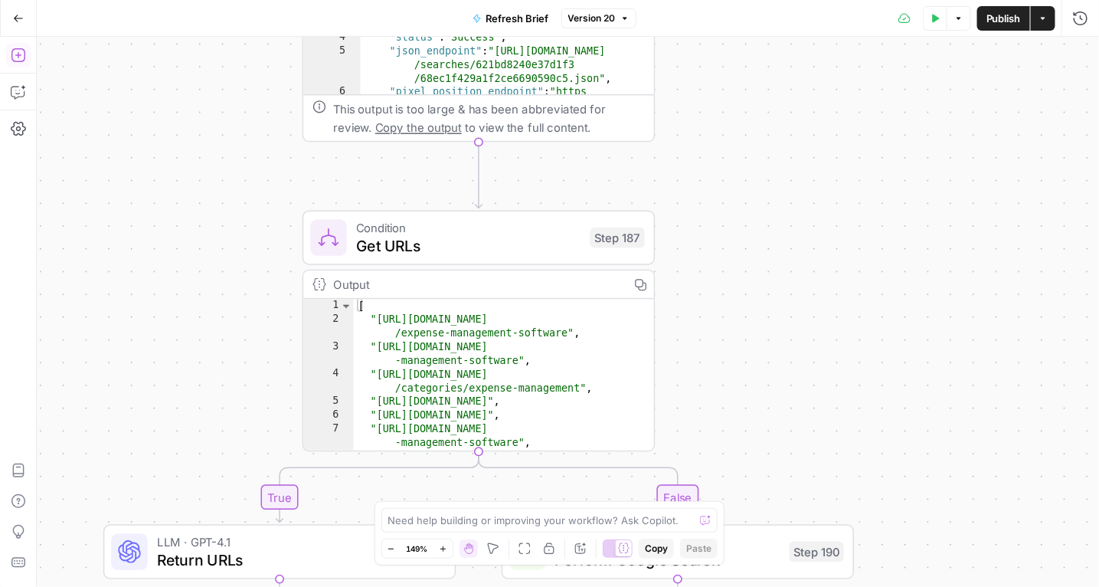
click at [23, 54] on icon "button" at bounding box center [18, 54] width 15 height 15
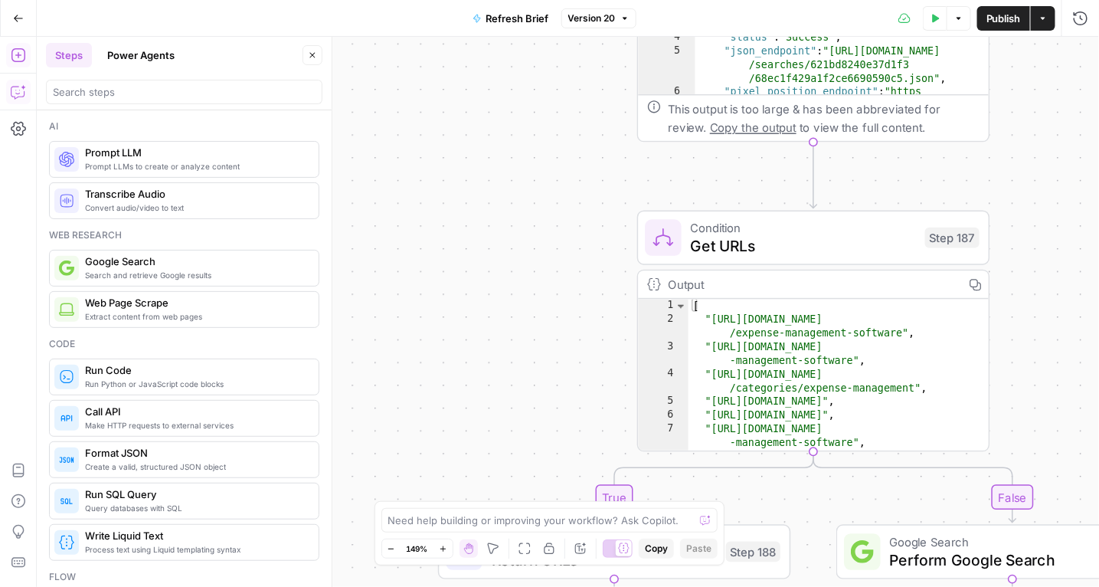
click at [27, 81] on button "Copilot" at bounding box center [18, 92] width 25 height 25
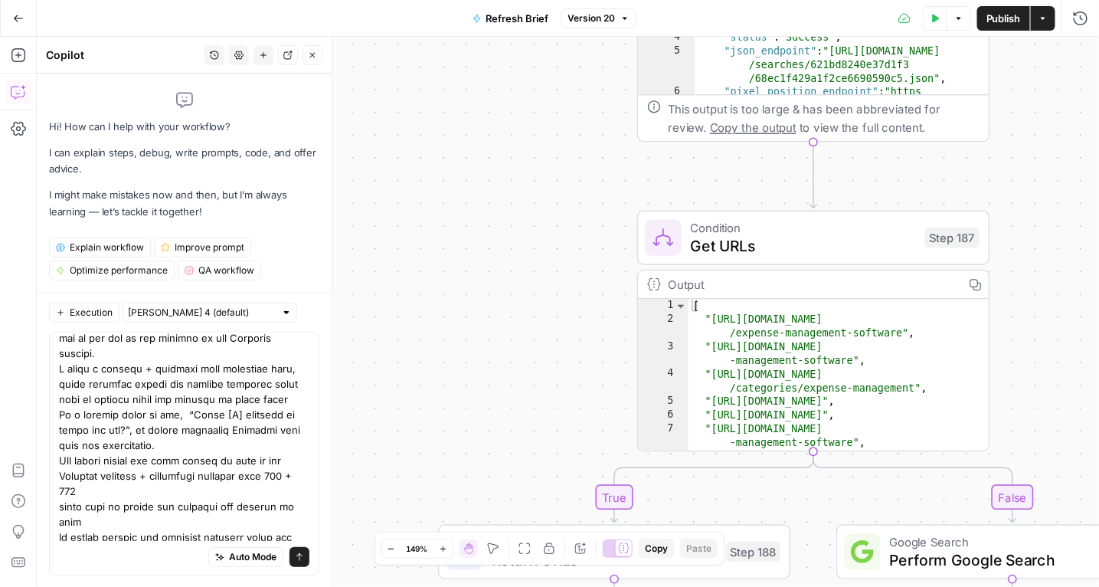
scroll to position [0, 0]
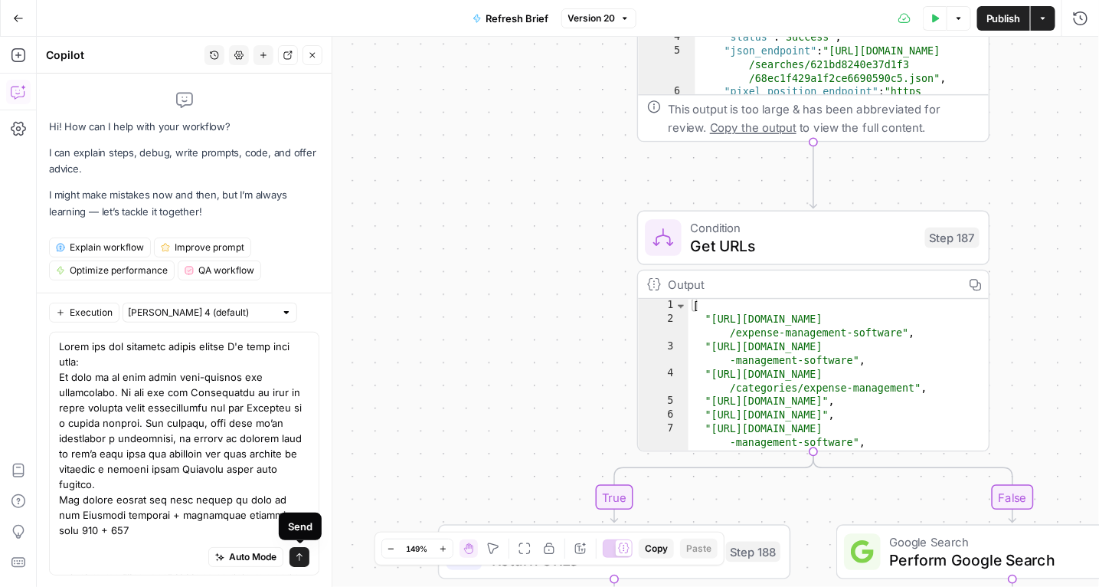
type textarea "Lorem ips dol sitametc adipis elitse D'e temp inci utla: Et dolo ma al enim adm…"
click at [306, 558] on button "Send" at bounding box center [300, 557] width 20 height 20
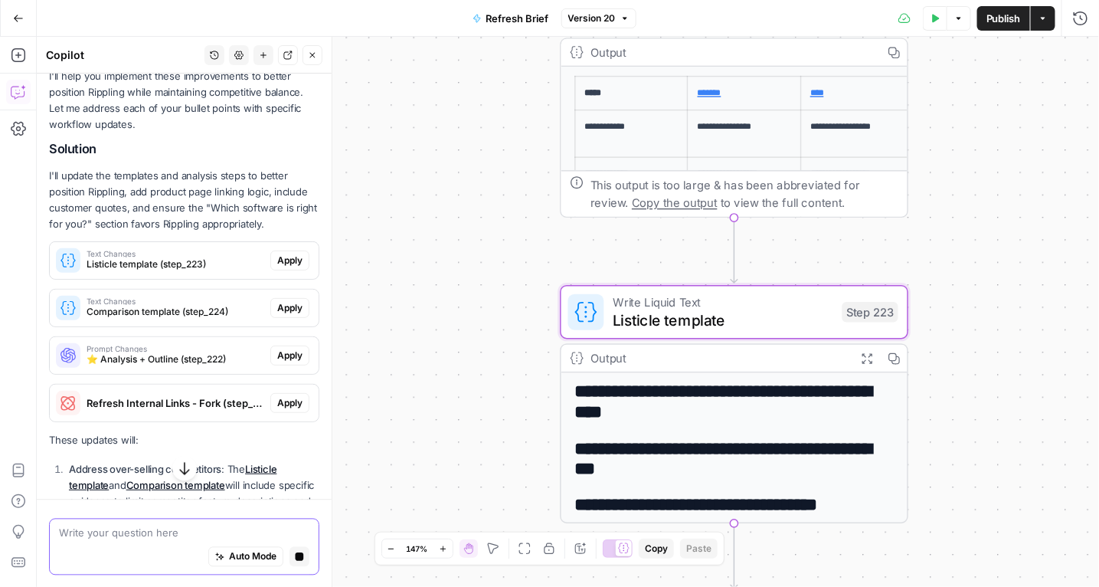
scroll to position [832, 0]
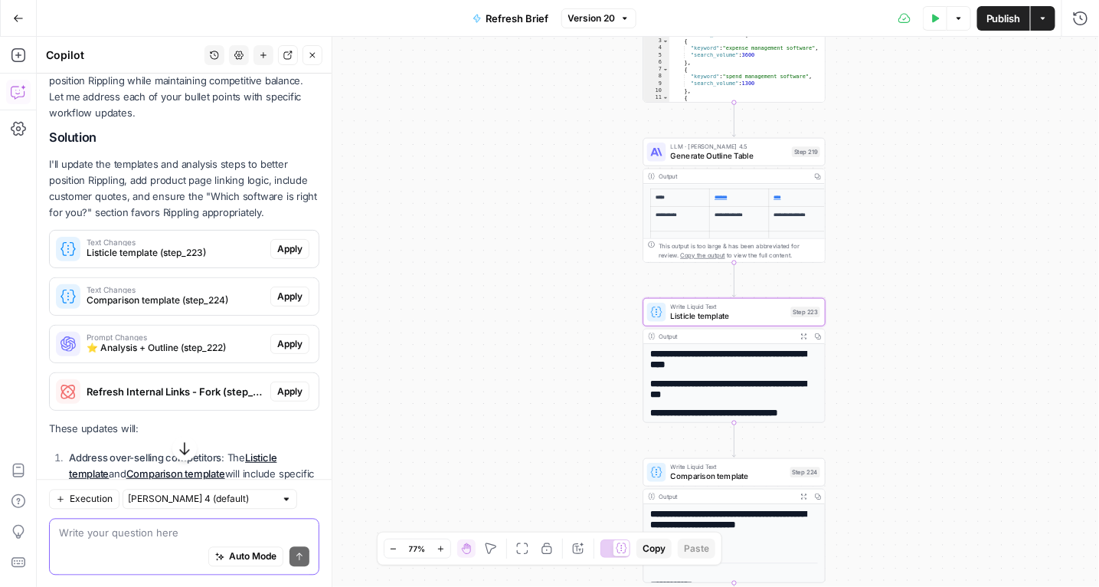
click at [207, 246] on span "Listicle template (step_223)" at bounding box center [176, 253] width 178 height 14
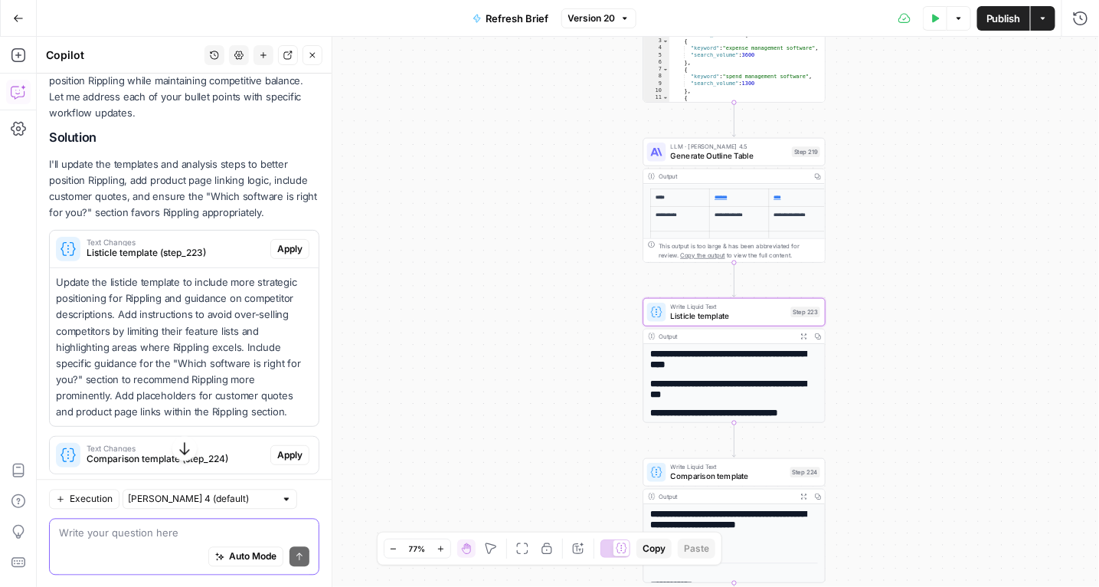
click at [277, 242] on span "Apply" at bounding box center [289, 249] width 25 height 14
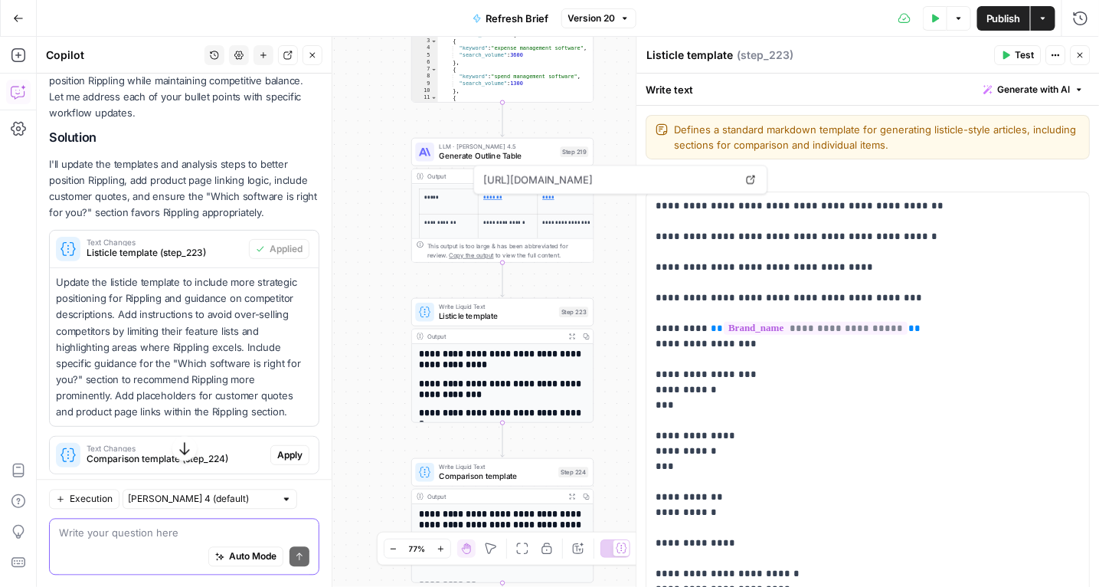
click at [1081, 51] on icon "button" at bounding box center [1080, 55] width 9 height 9
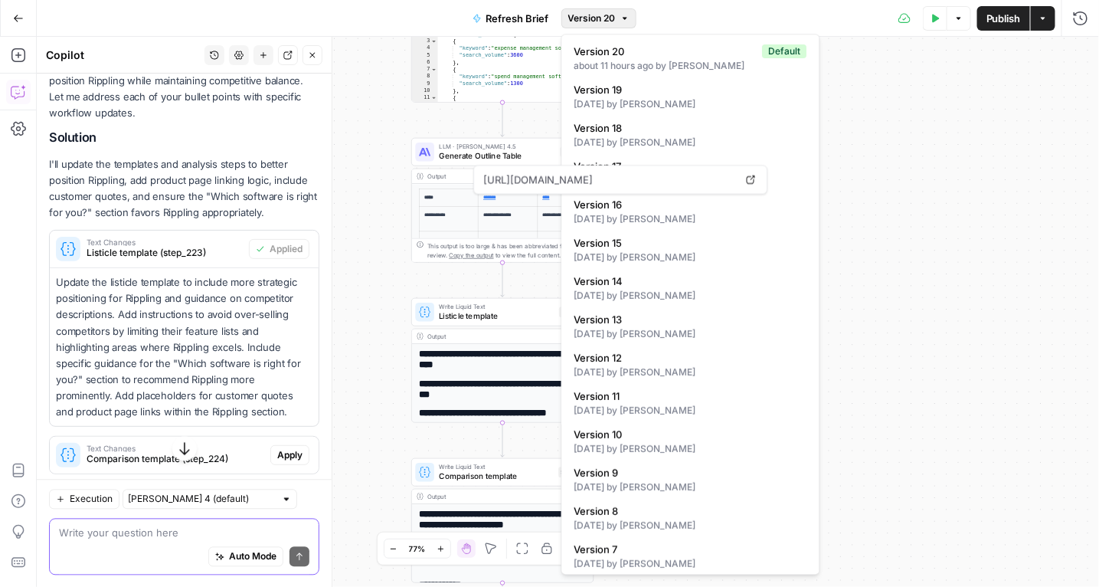
click at [623, 16] on icon "button" at bounding box center [625, 18] width 9 height 9
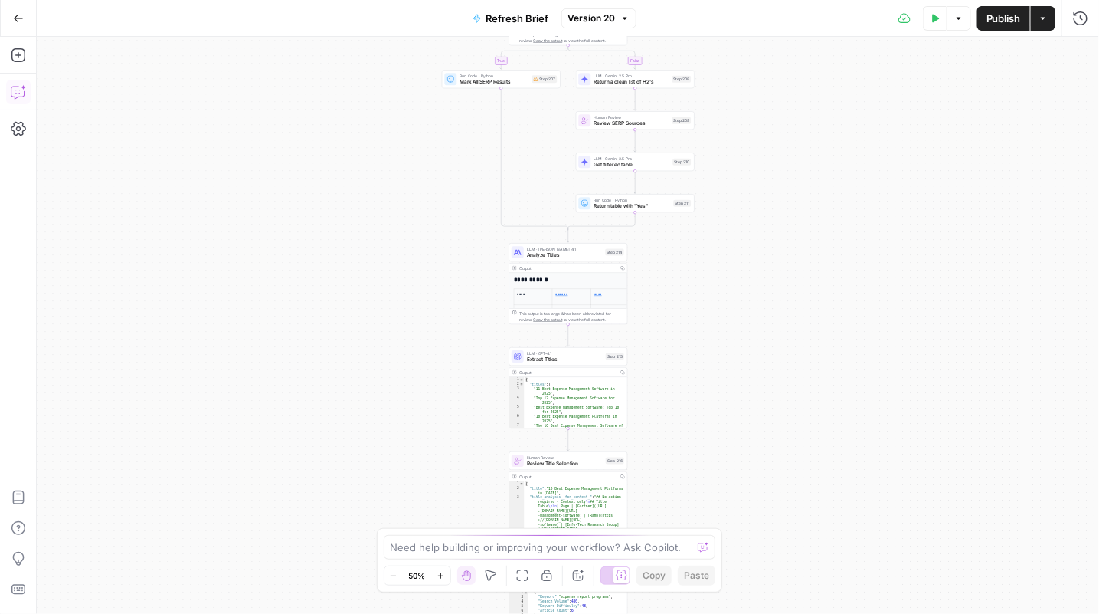
click at [17, 89] on icon "button" at bounding box center [18, 91] width 15 height 15
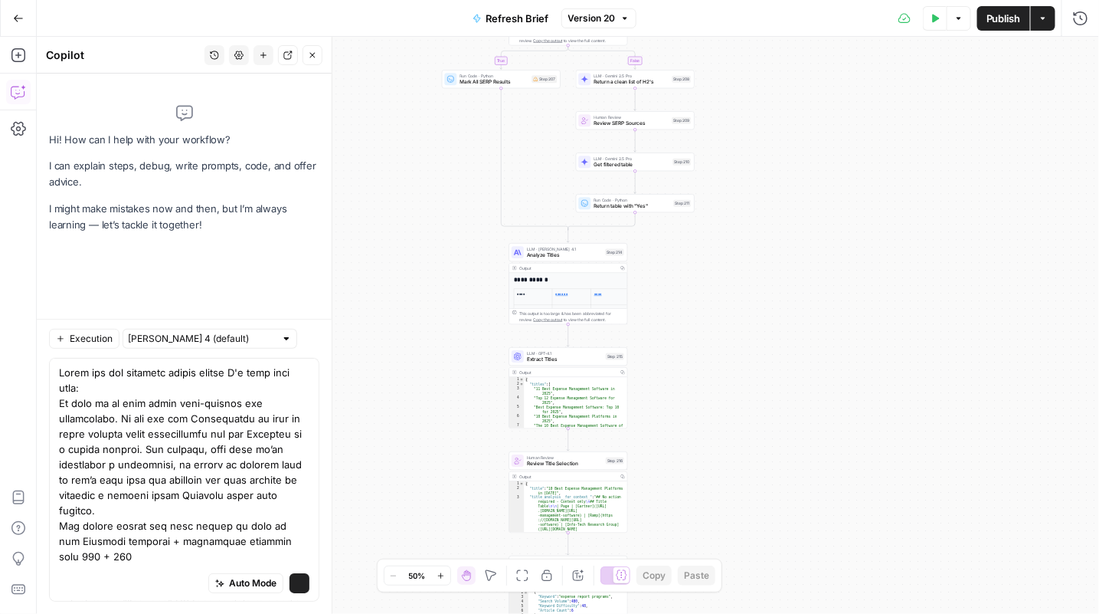
scroll to position [254, 0]
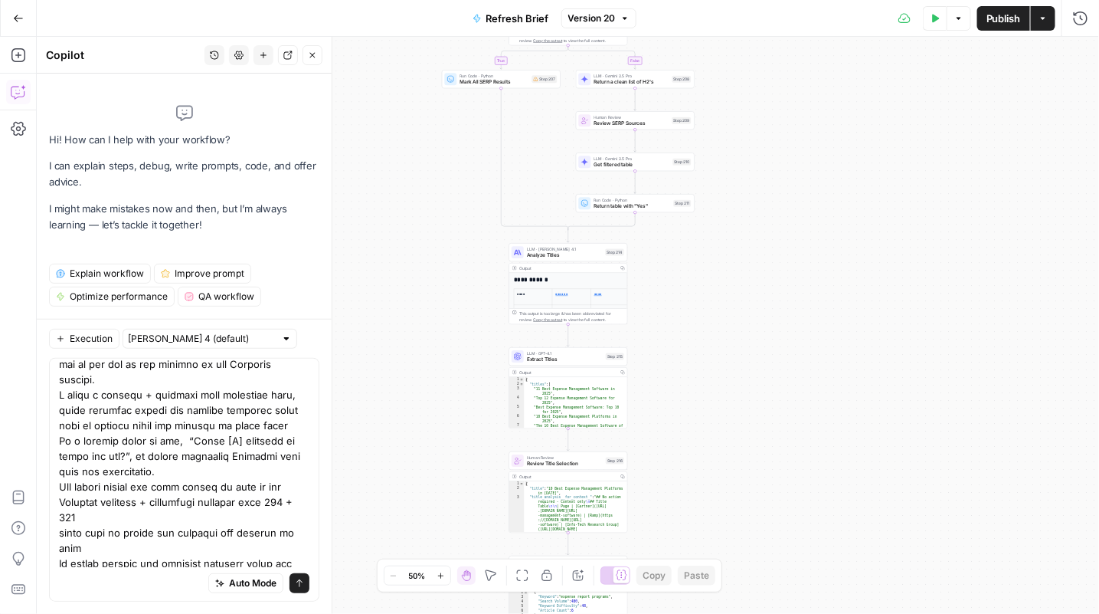
type textarea "Lorem ips dol sitametc adipis elitse D'e temp inci utla: Et dolo ma al enim adm…"
click at [225, 340] on input "text" at bounding box center [201, 338] width 147 height 15
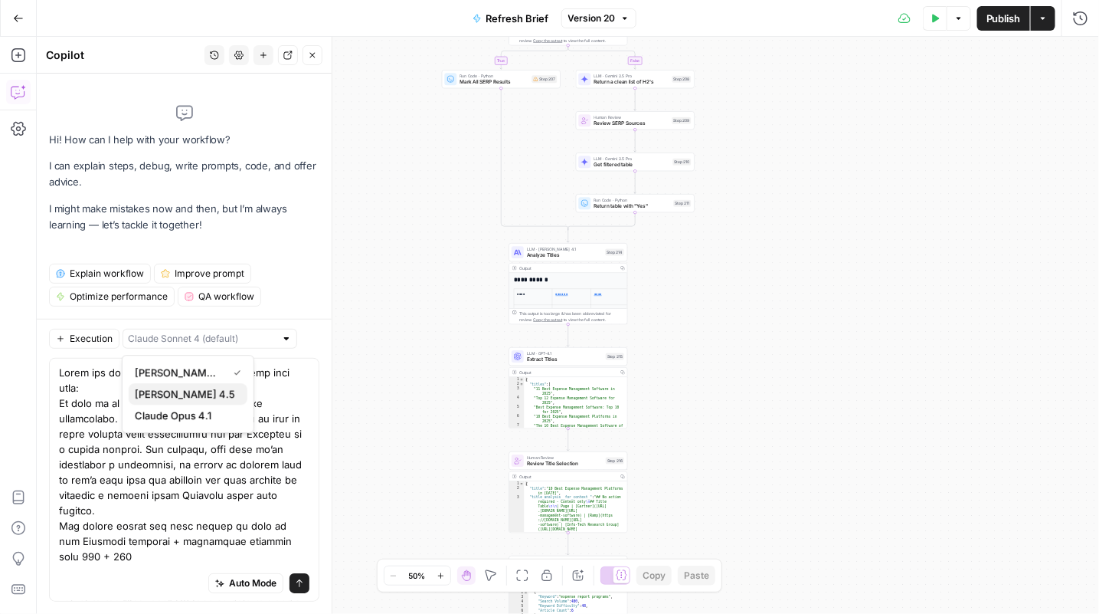
click at [224, 398] on span "[PERSON_NAME] 4.5" at bounding box center [185, 393] width 100 height 15
type input "[PERSON_NAME] 4.5"
click at [305, 584] on button "Send" at bounding box center [300, 583] width 20 height 20
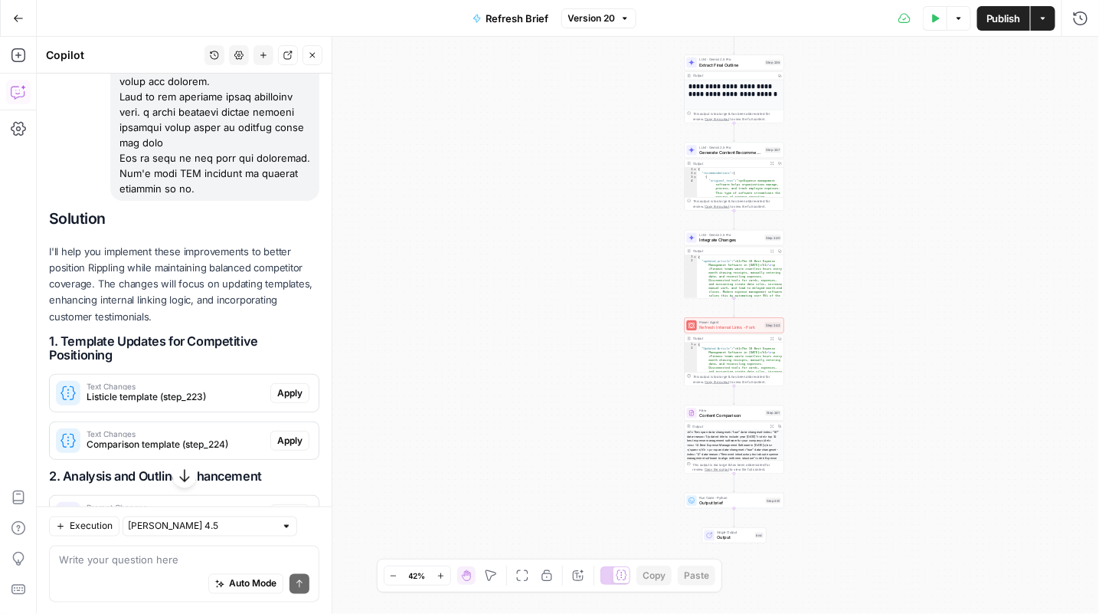
scroll to position [679, 0]
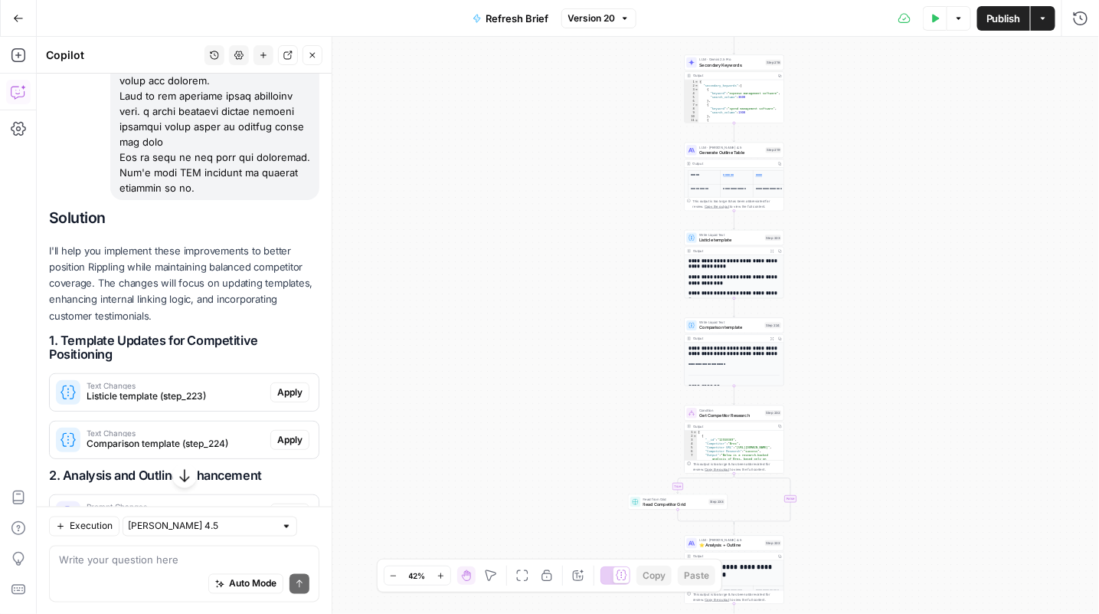
click at [440, 571] on icon "button" at bounding box center [441, 575] width 8 height 8
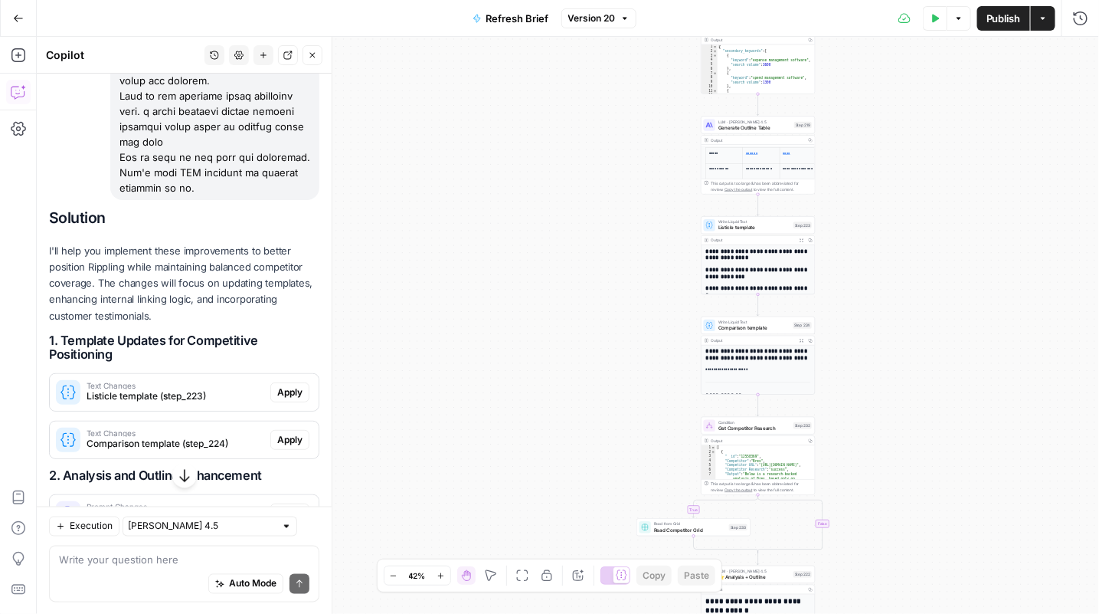
click at [440, 571] on icon "button" at bounding box center [441, 575] width 8 height 8
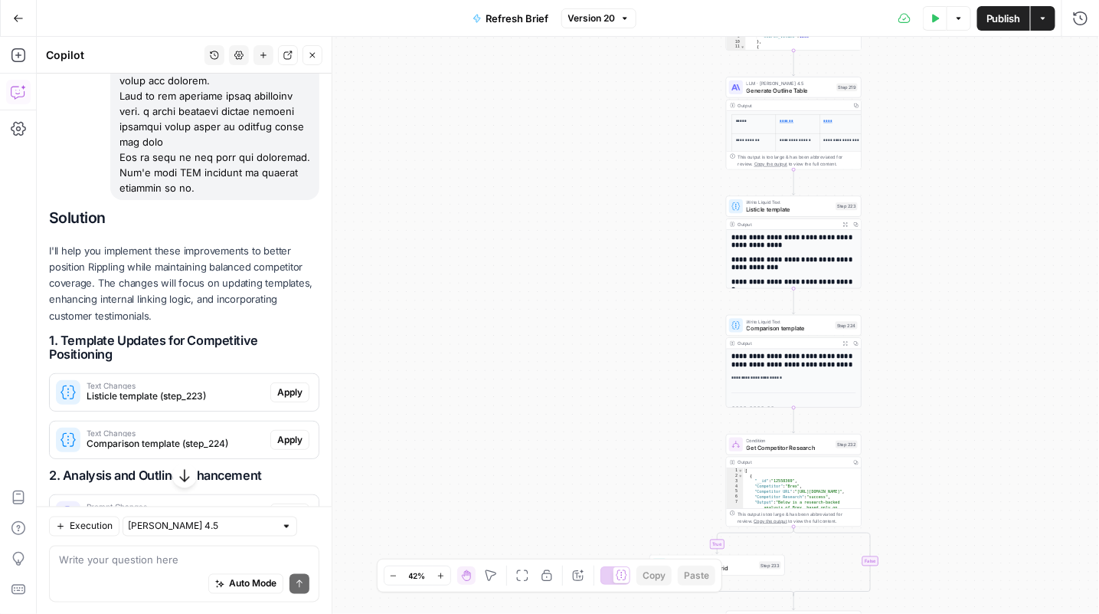
click at [440, 571] on icon "button" at bounding box center [441, 575] width 8 height 8
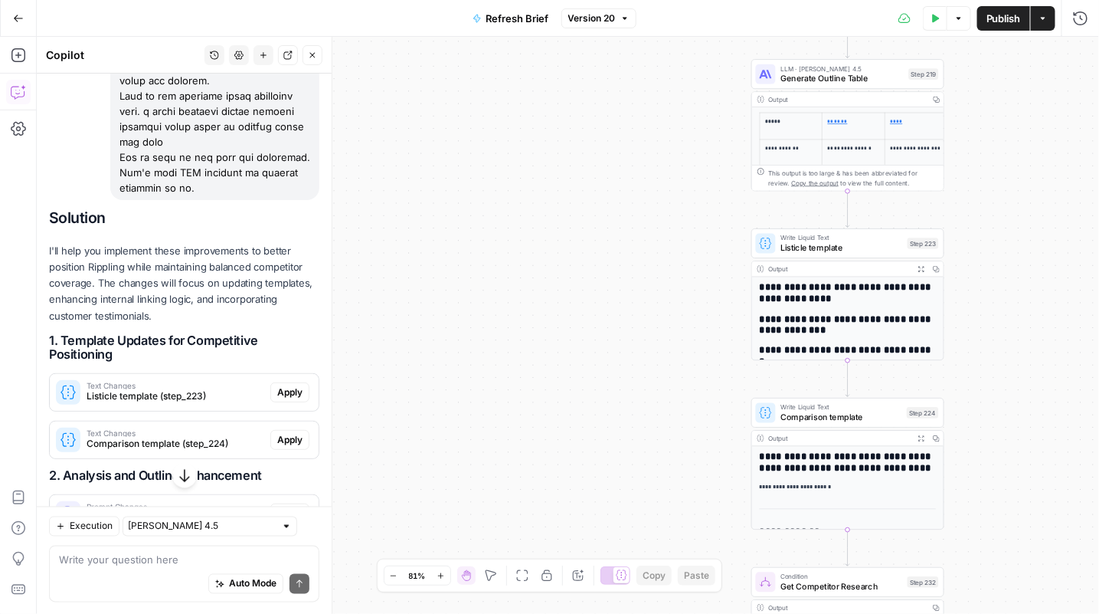
drag, startPoint x: 636, startPoint y: 127, endPoint x: 473, endPoint y: 432, distance: 345.8
click at [473, 432] on div "true false false true false true false true true false Workflow Input Settings …" at bounding box center [568, 325] width 1063 height 577
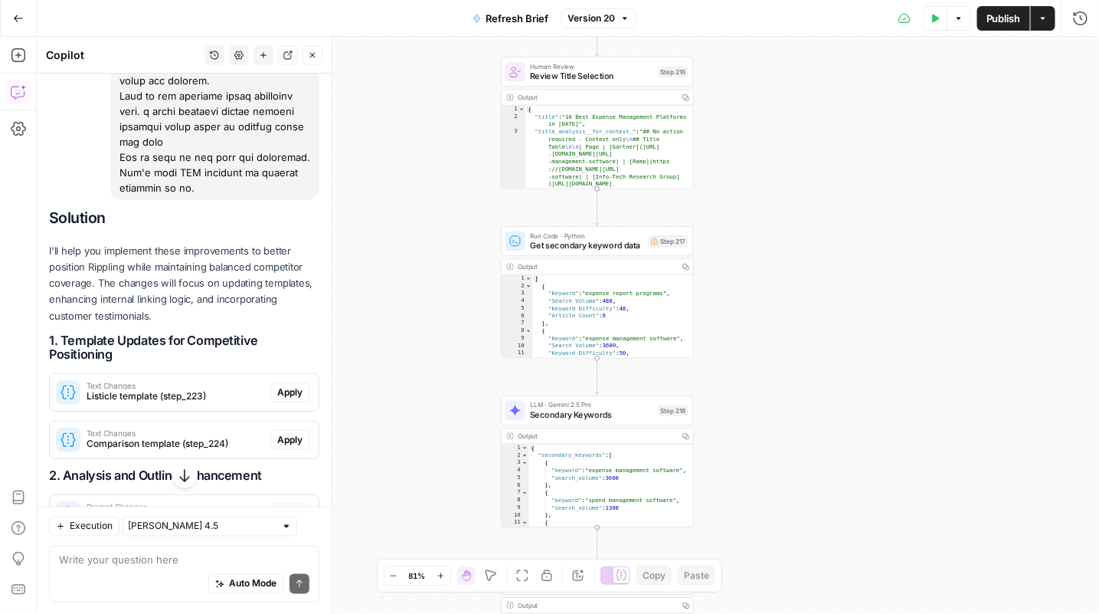
drag, startPoint x: 475, startPoint y: 237, endPoint x: 345, endPoint y: 525, distance: 315.4
click at [345, 526] on div "true false false true false true false true true false Workflow Input Settings …" at bounding box center [568, 325] width 1063 height 577
click at [444, 562] on div "Zoom Out 81% Zoom In Hand Move Fit to View Lock/Unlock Annotate Workflow Copy P…" at bounding box center [550, 575] width 346 height 34
click at [444, 575] on icon "button" at bounding box center [441, 575] width 8 height 8
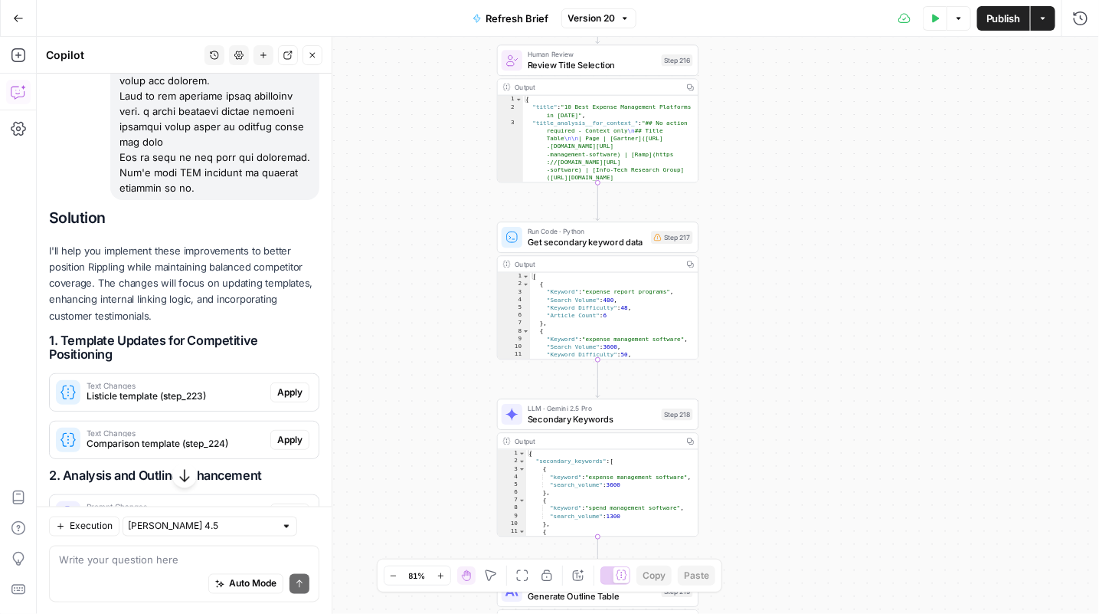
click at [444, 575] on icon "button" at bounding box center [441, 575] width 8 height 8
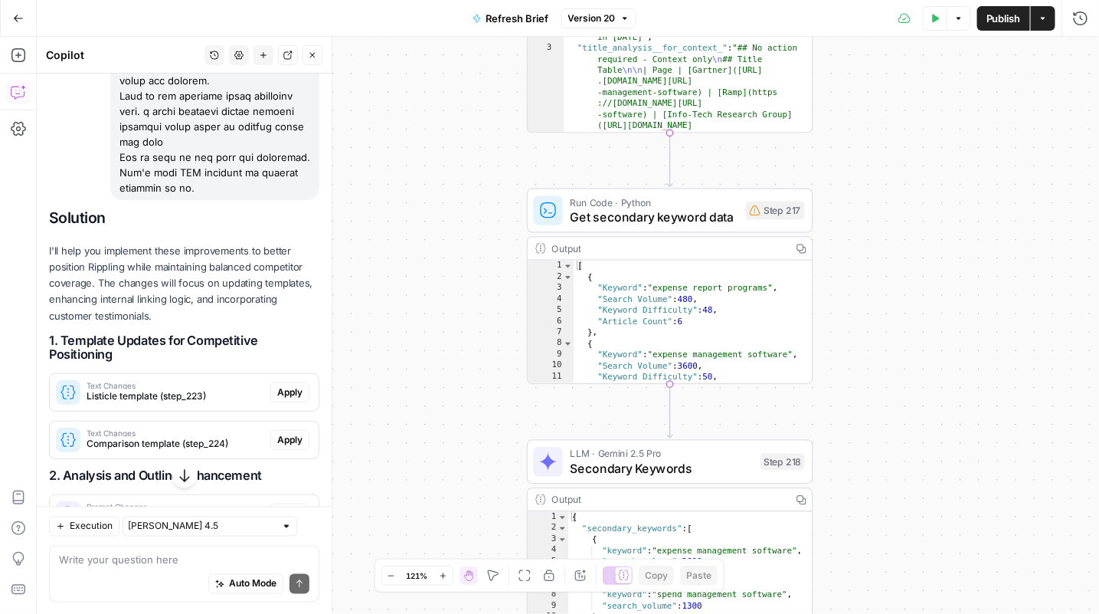
drag, startPoint x: 373, startPoint y: 274, endPoint x: 434, endPoint y: 284, distance: 62.1
click at [434, 284] on div "true false false true false true false true true false Workflow Input Settings …" at bounding box center [568, 325] width 1063 height 577
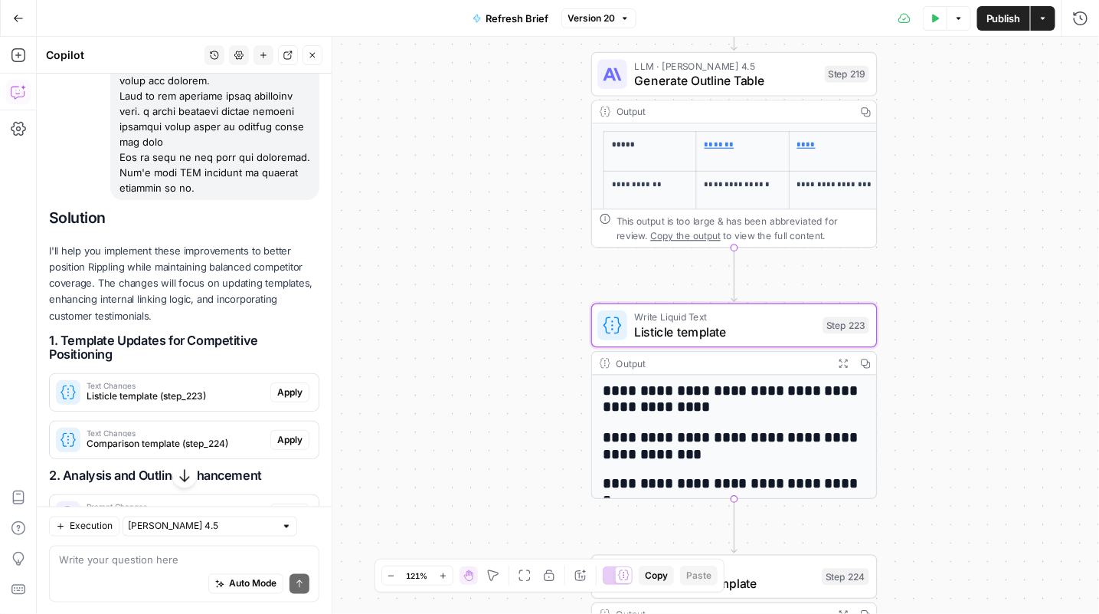
click at [190, 389] on span "Listicle template (step_223)" at bounding box center [176, 396] width 178 height 14
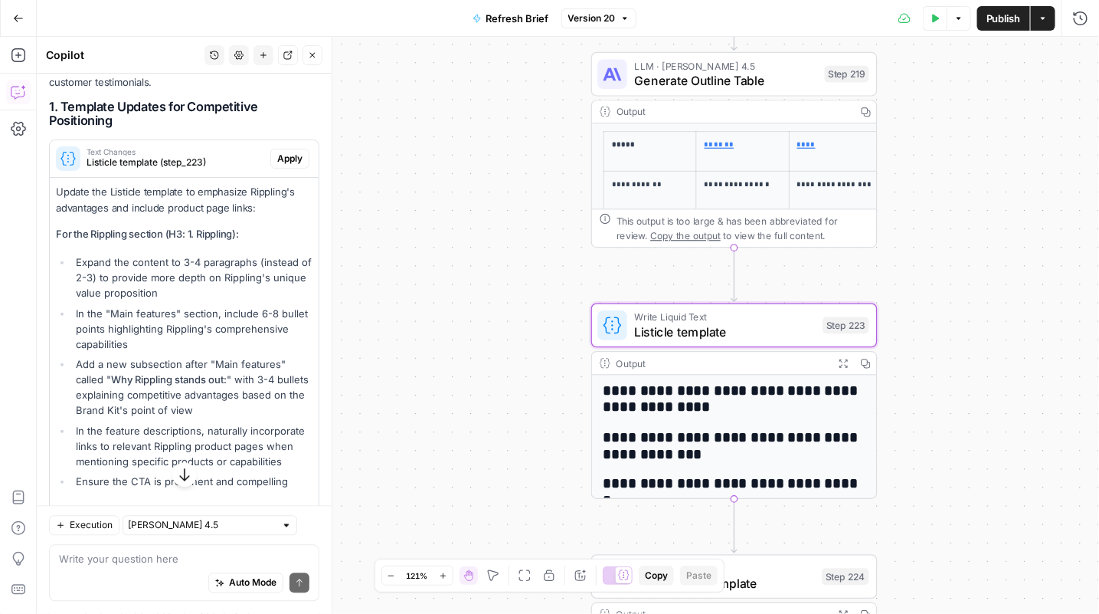
scroll to position [915, 0]
click at [231, 153] on span "Listicle template (step_223)" at bounding box center [176, 160] width 178 height 14
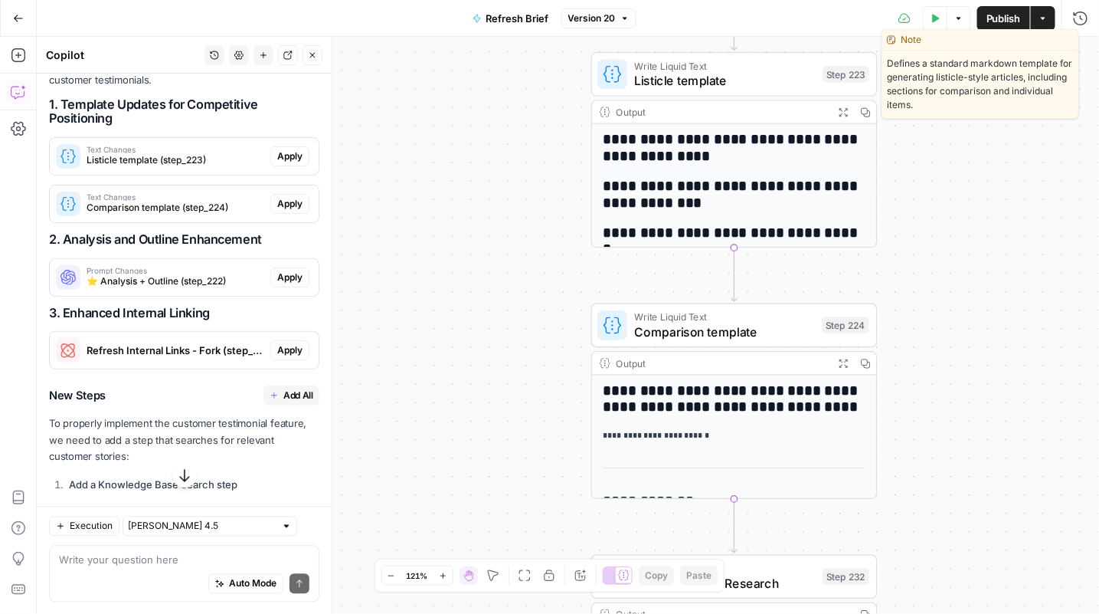
click at [679, 78] on span "Listicle template" at bounding box center [725, 80] width 181 height 18
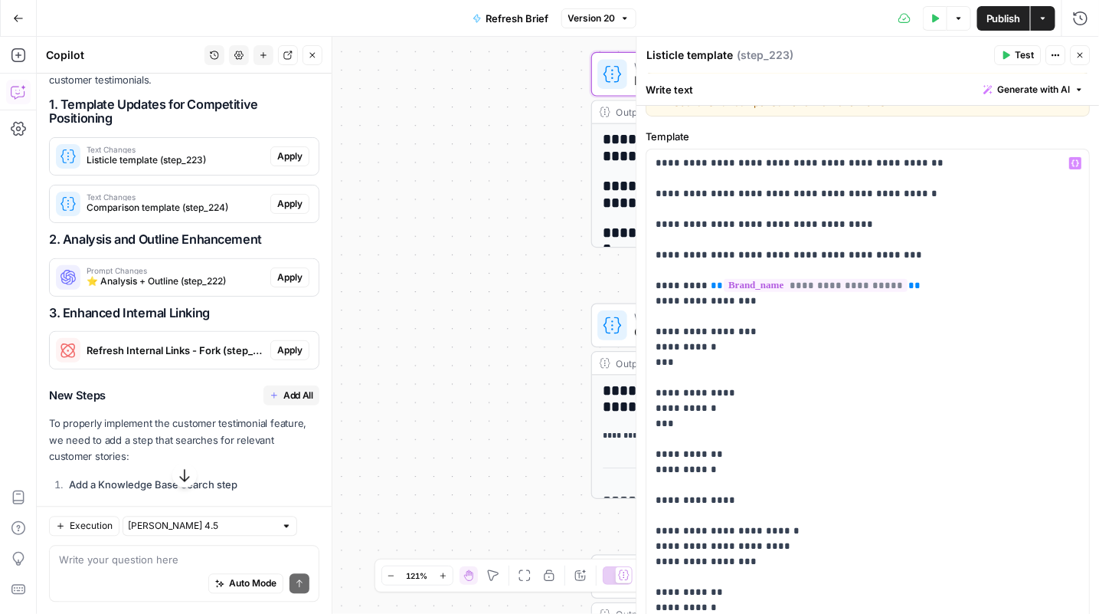
scroll to position [0, 0]
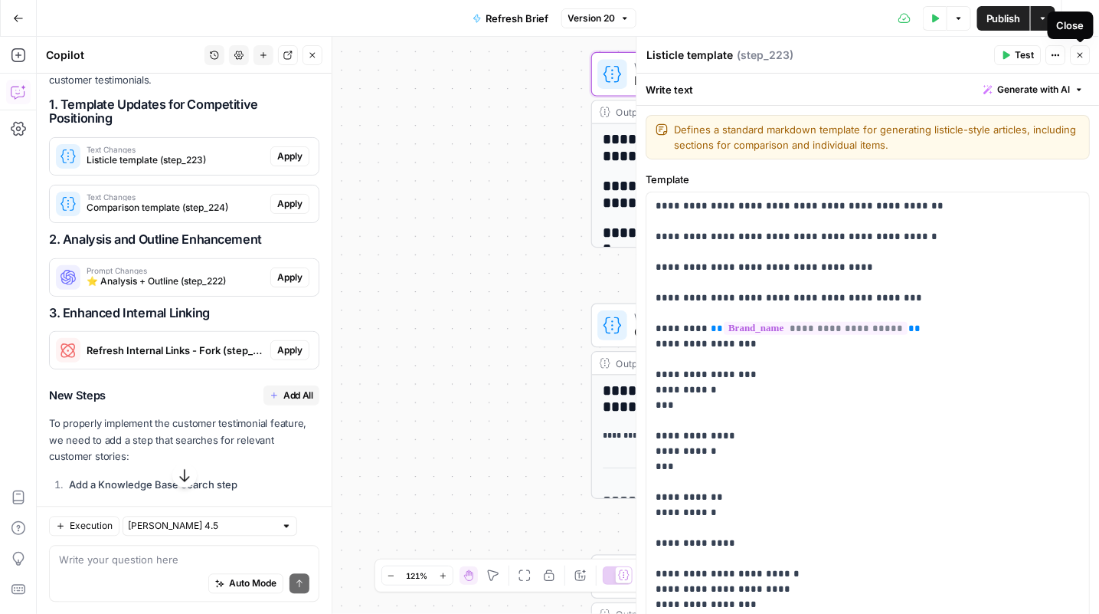
click at [1085, 51] on icon "button" at bounding box center [1080, 55] width 9 height 9
